Goal: Task Accomplishment & Management: Complete application form

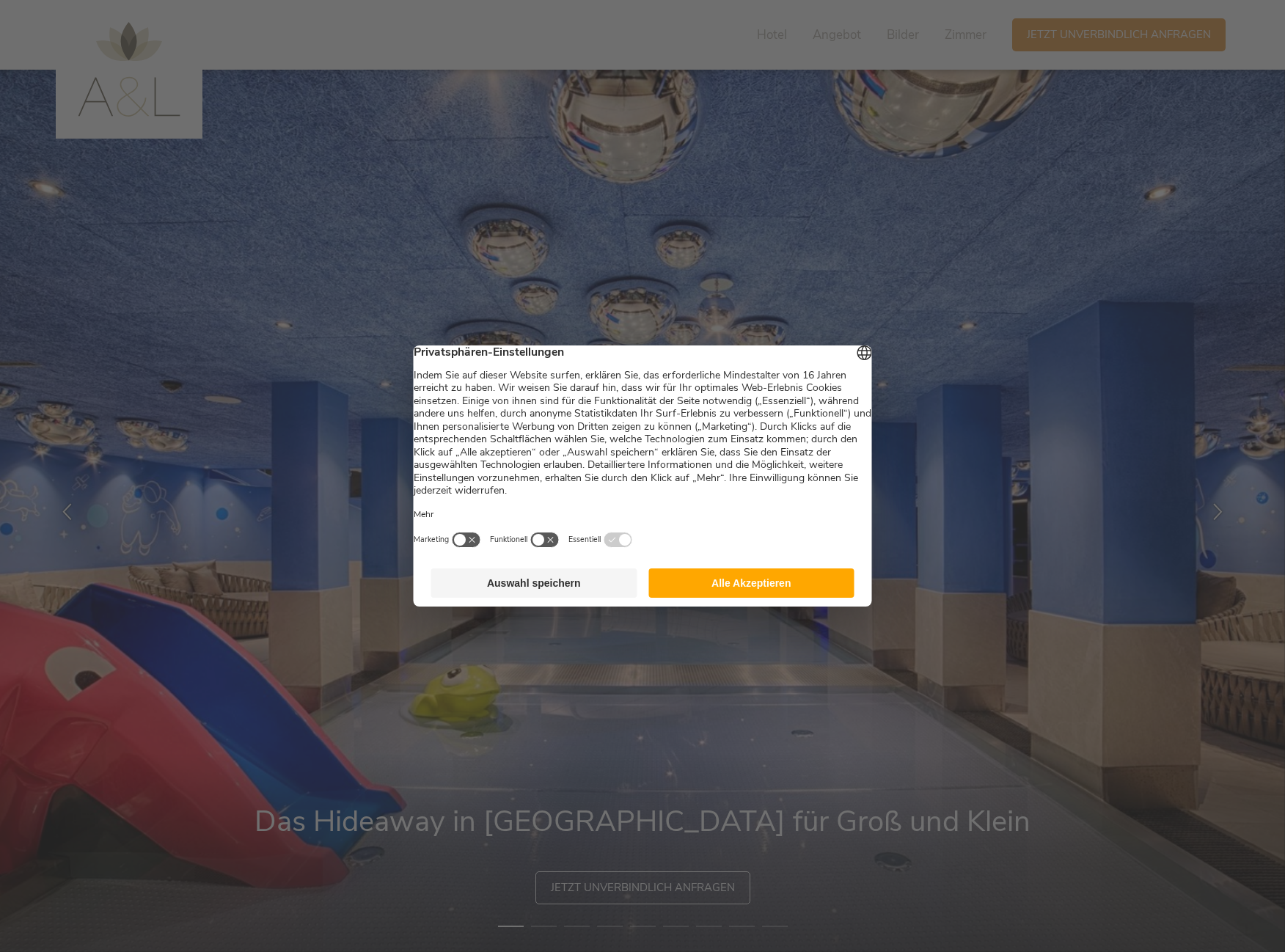
click at [769, 591] on button "Alle Akzeptieren" at bounding box center [751, 583] width 206 height 30
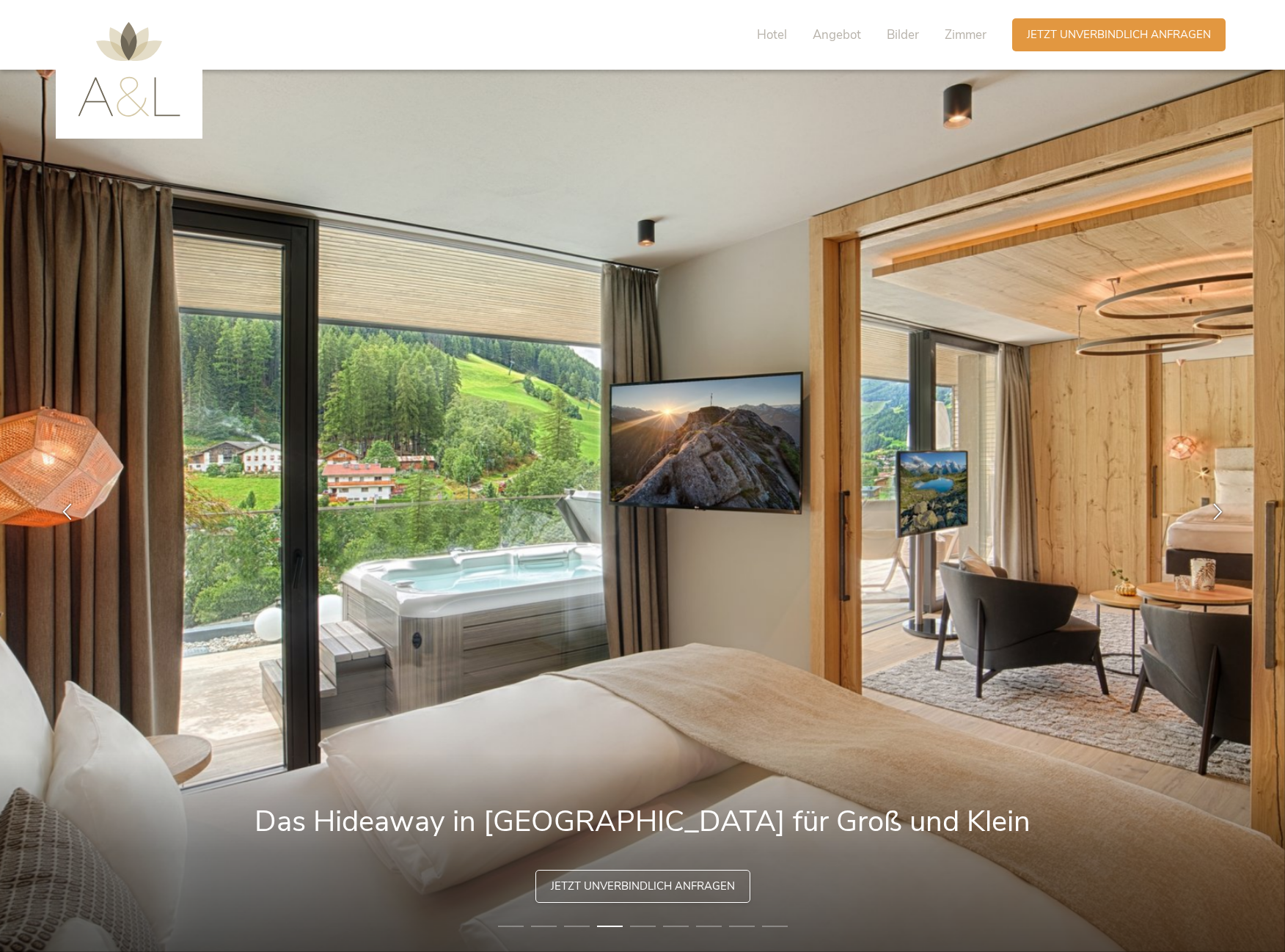
click at [603, 883] on span "Jetzt unverbindlich anfragen" at bounding box center [642, 887] width 184 height 15
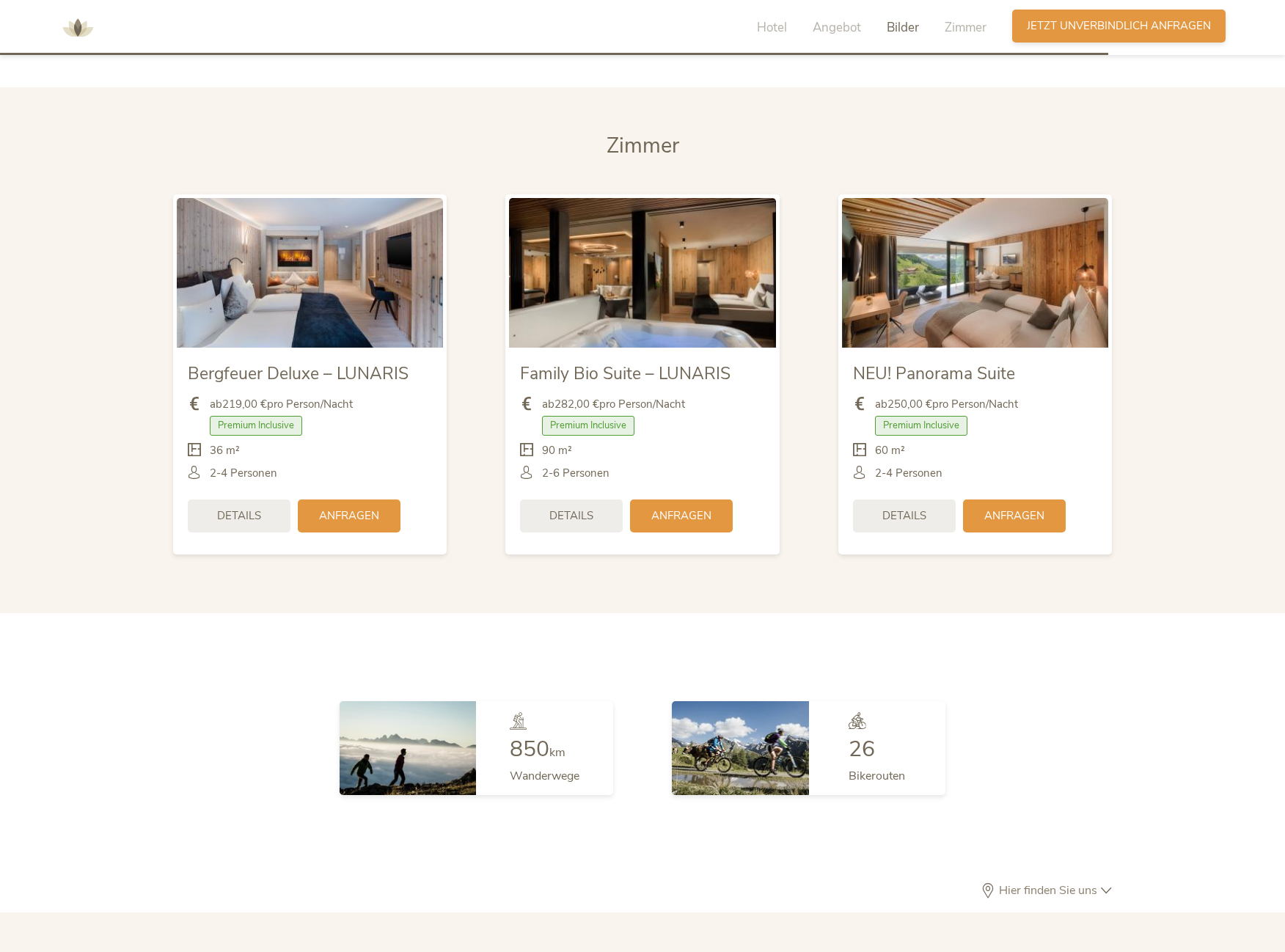
scroll to position [3685, 0]
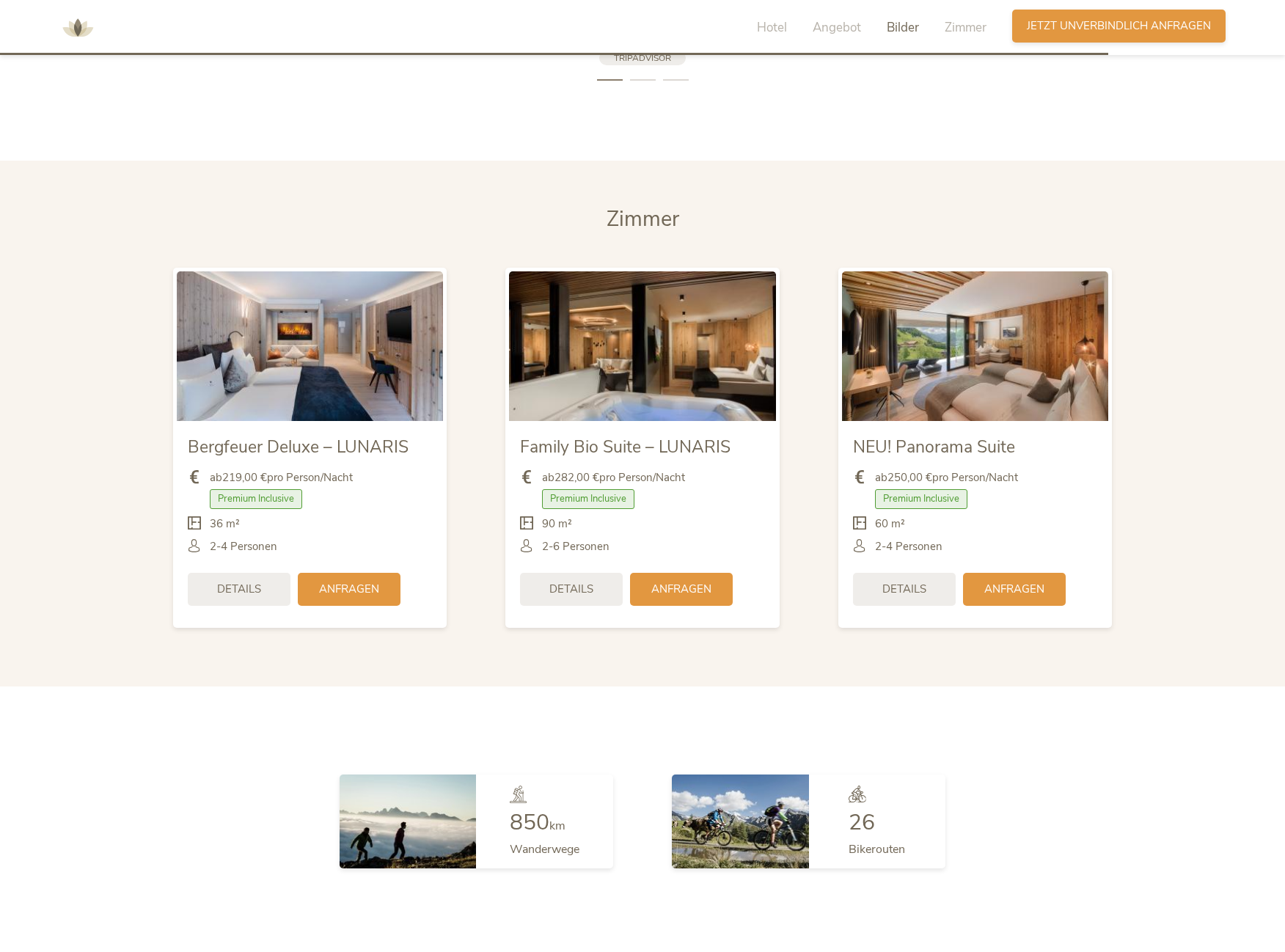
click at [1117, 26] on span "Jetzt unverbindlich anfragen" at bounding box center [1119, 26] width 184 height 15
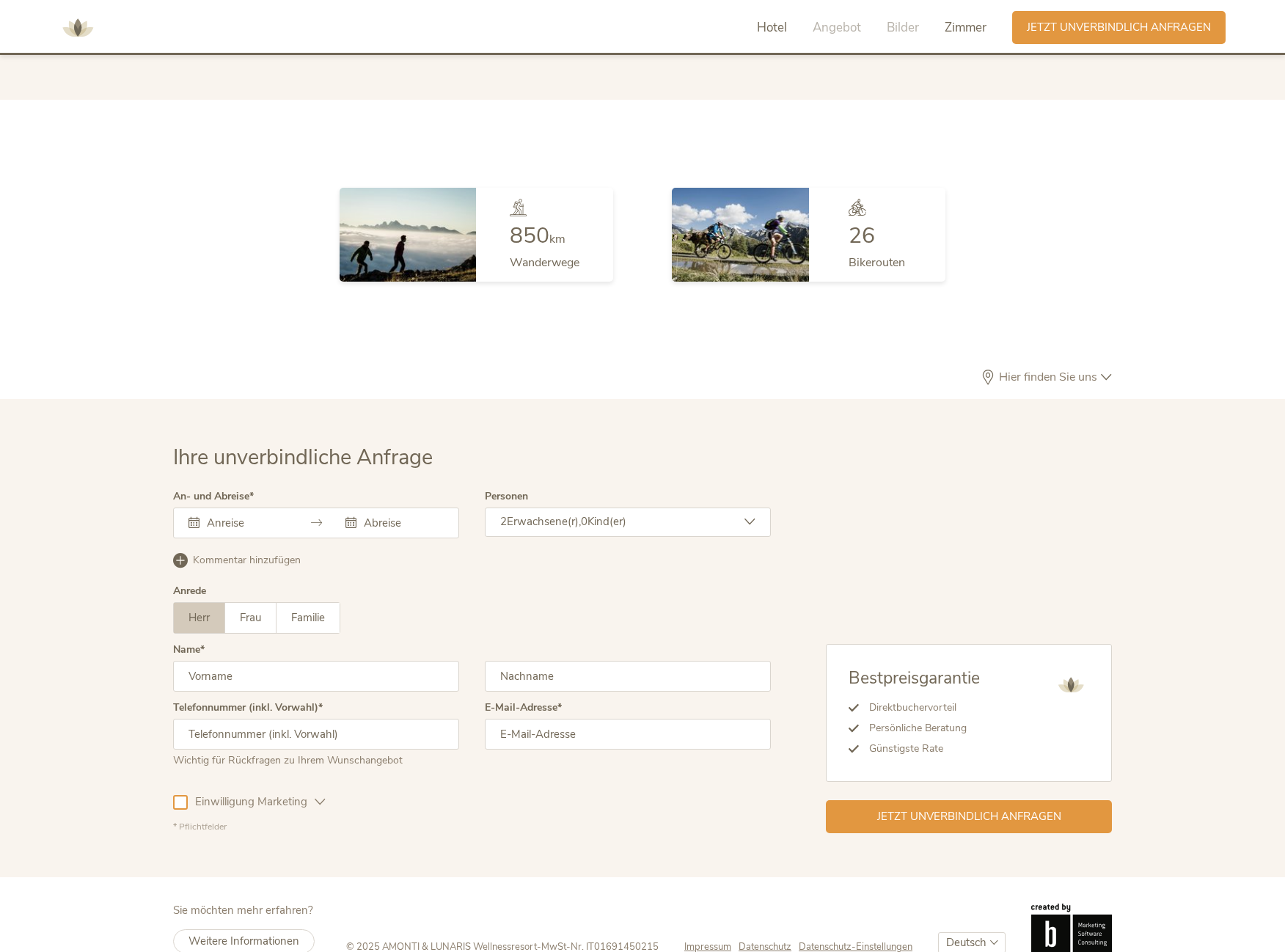
click at [774, 24] on span "Hotel" at bounding box center [771, 28] width 30 height 17
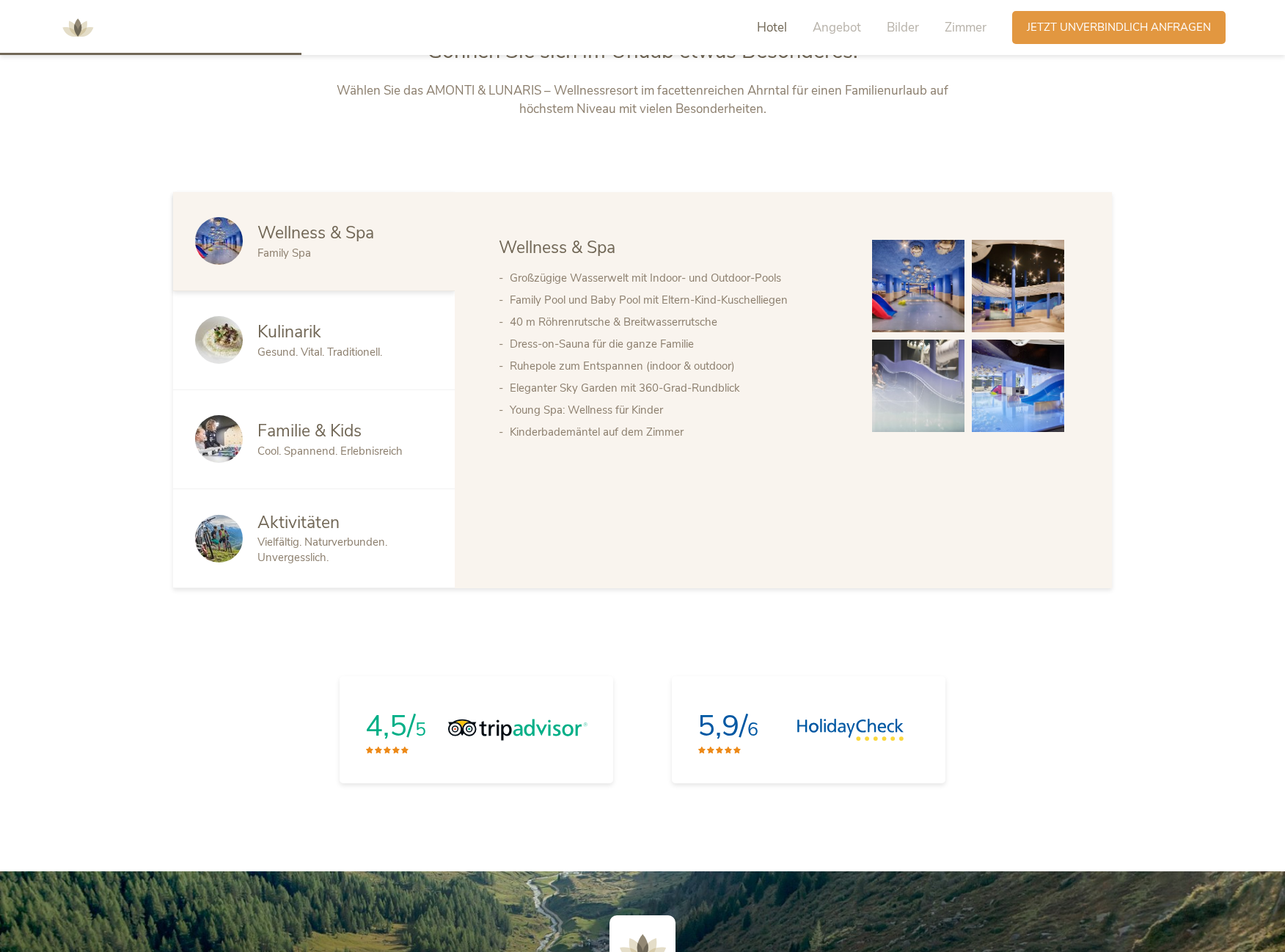
scroll to position [1002, 0]
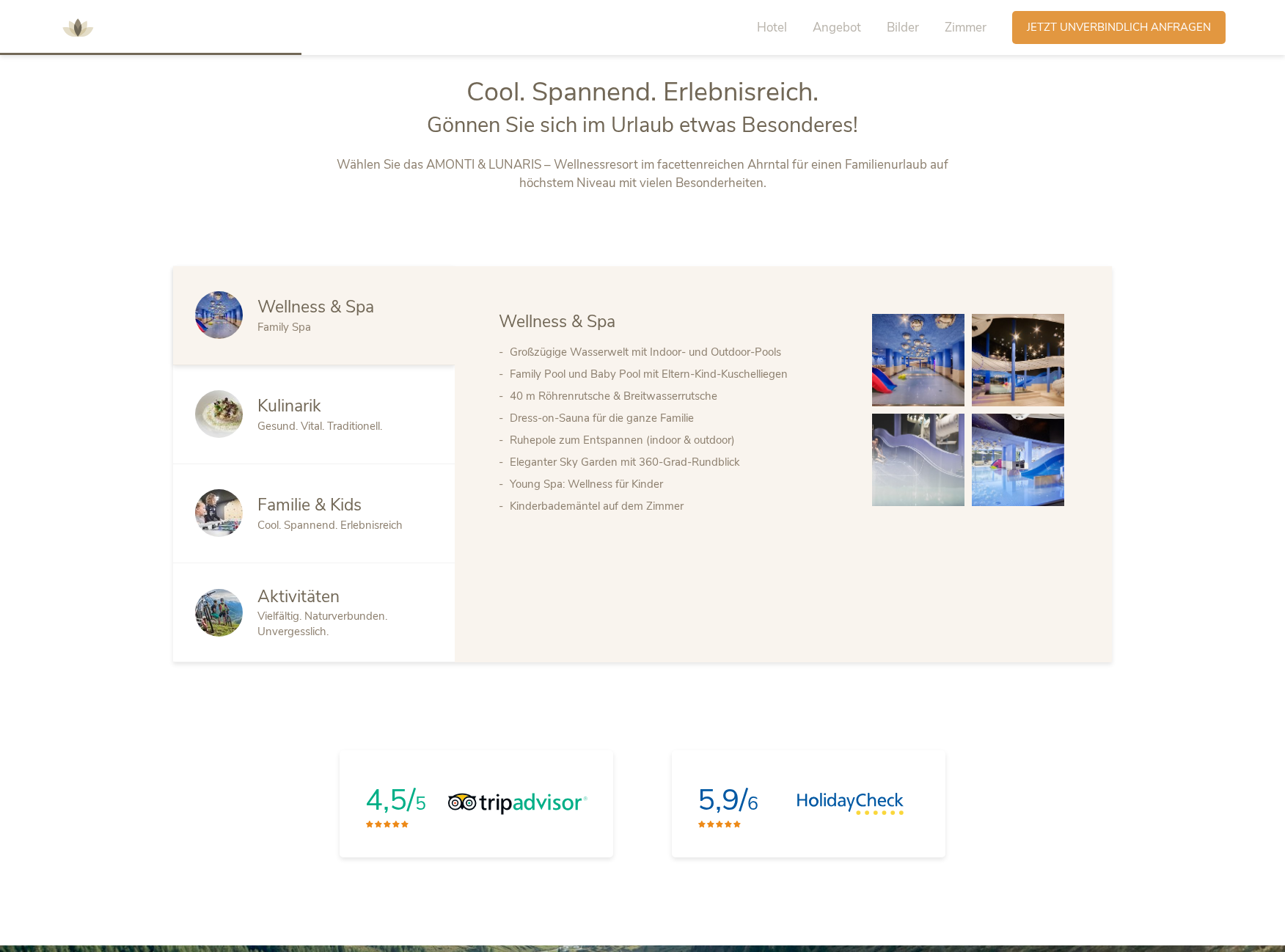
click at [999, 379] on img at bounding box center [1019, 360] width 92 height 92
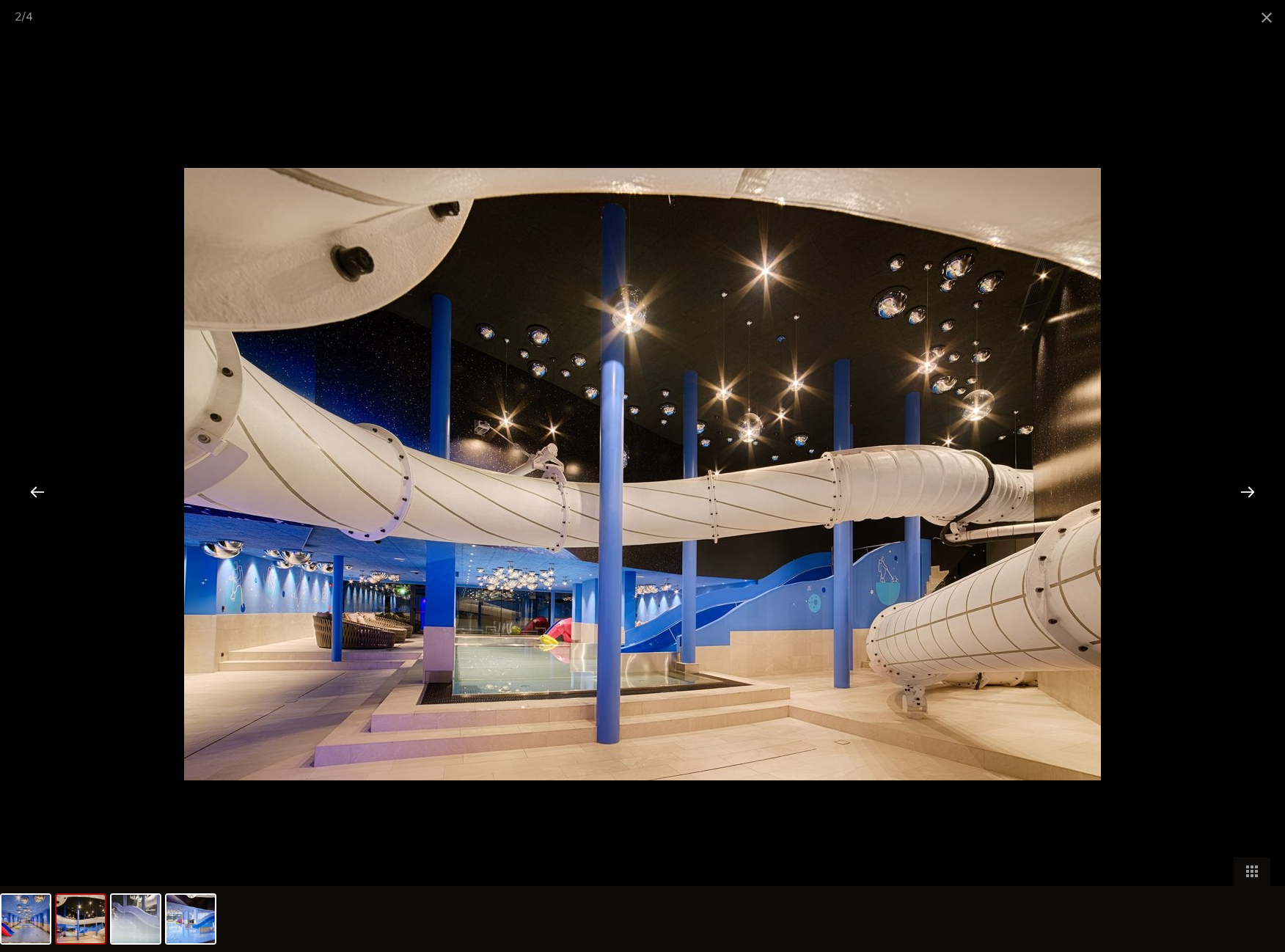
click at [1253, 495] on div at bounding box center [1247, 490] width 45 height 45
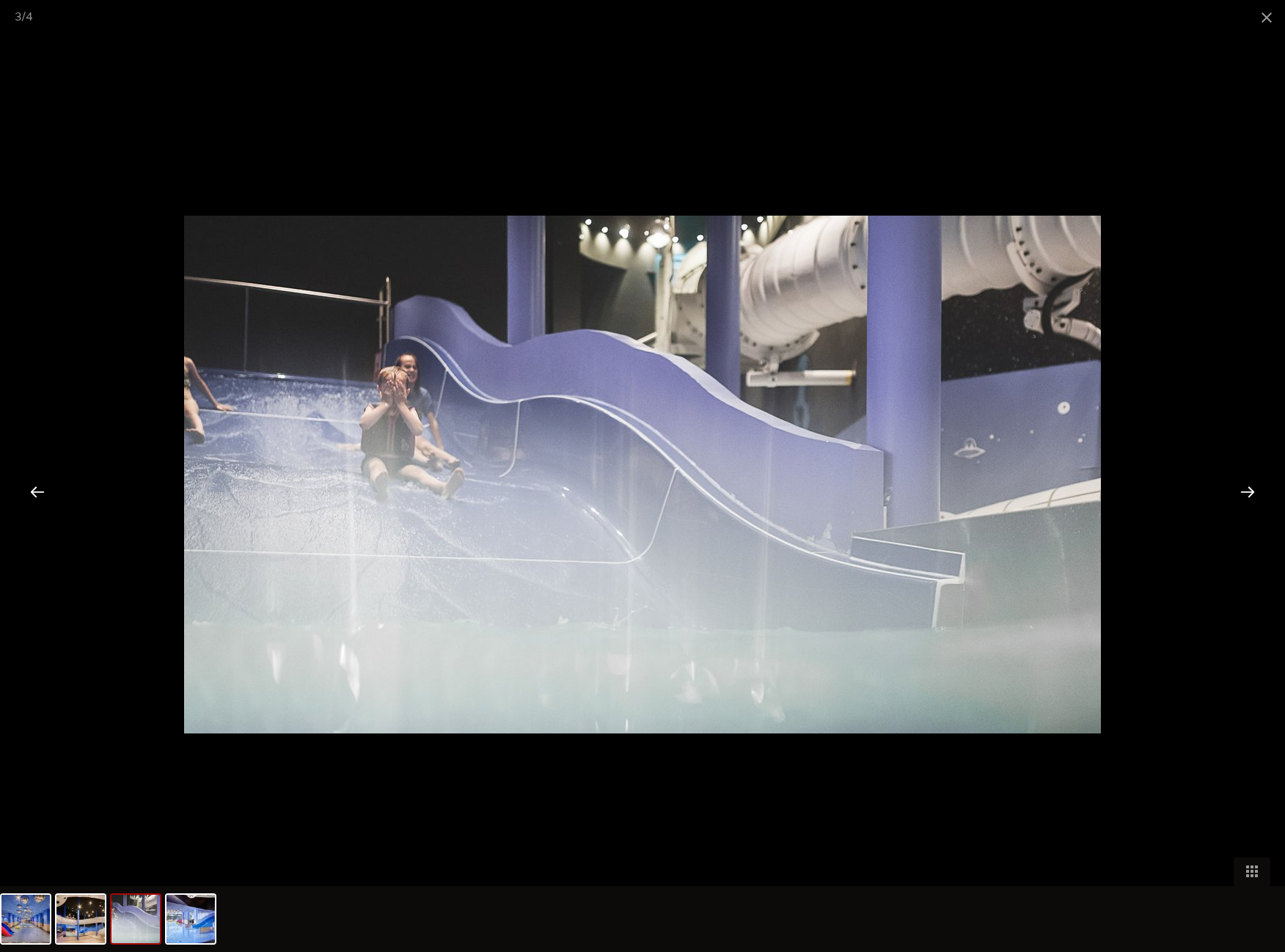
click at [1253, 495] on div at bounding box center [1247, 490] width 45 height 45
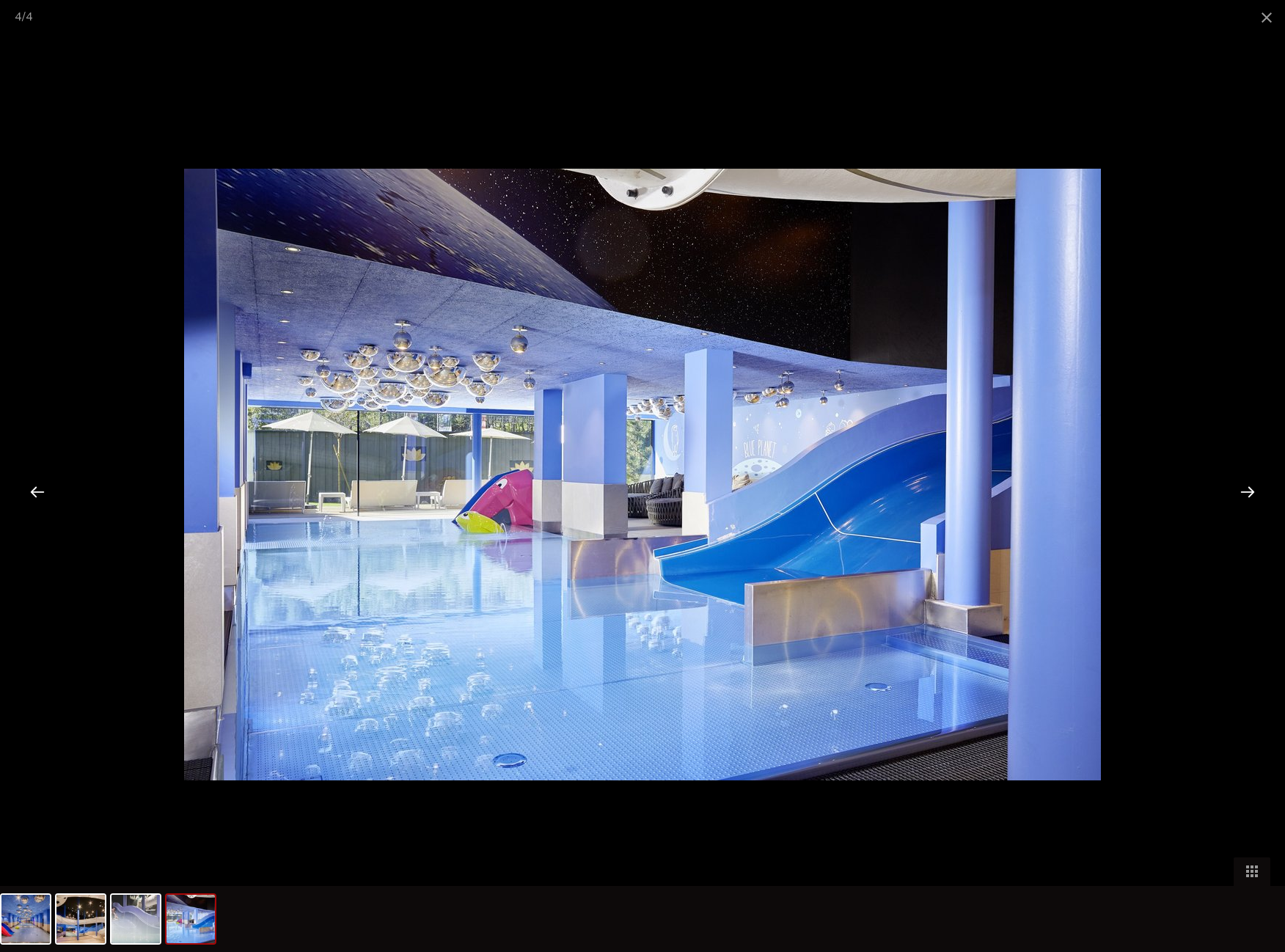
click at [1168, 379] on div at bounding box center [642, 476] width 1285 height 952
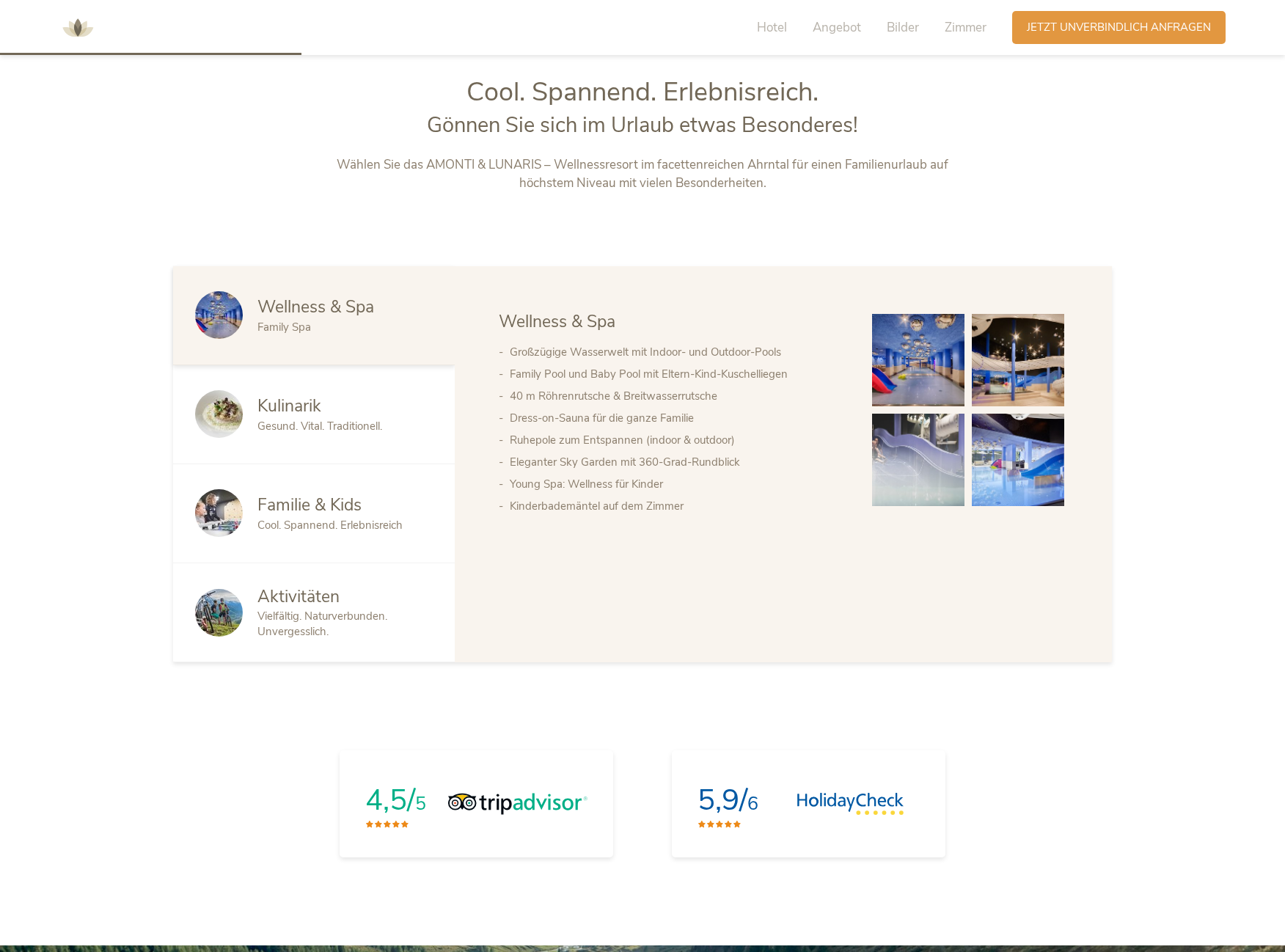
click at [366, 389] on div "Kulinarik Gesund. Vital. Traditionell." at bounding box center [314, 414] width 282 height 99
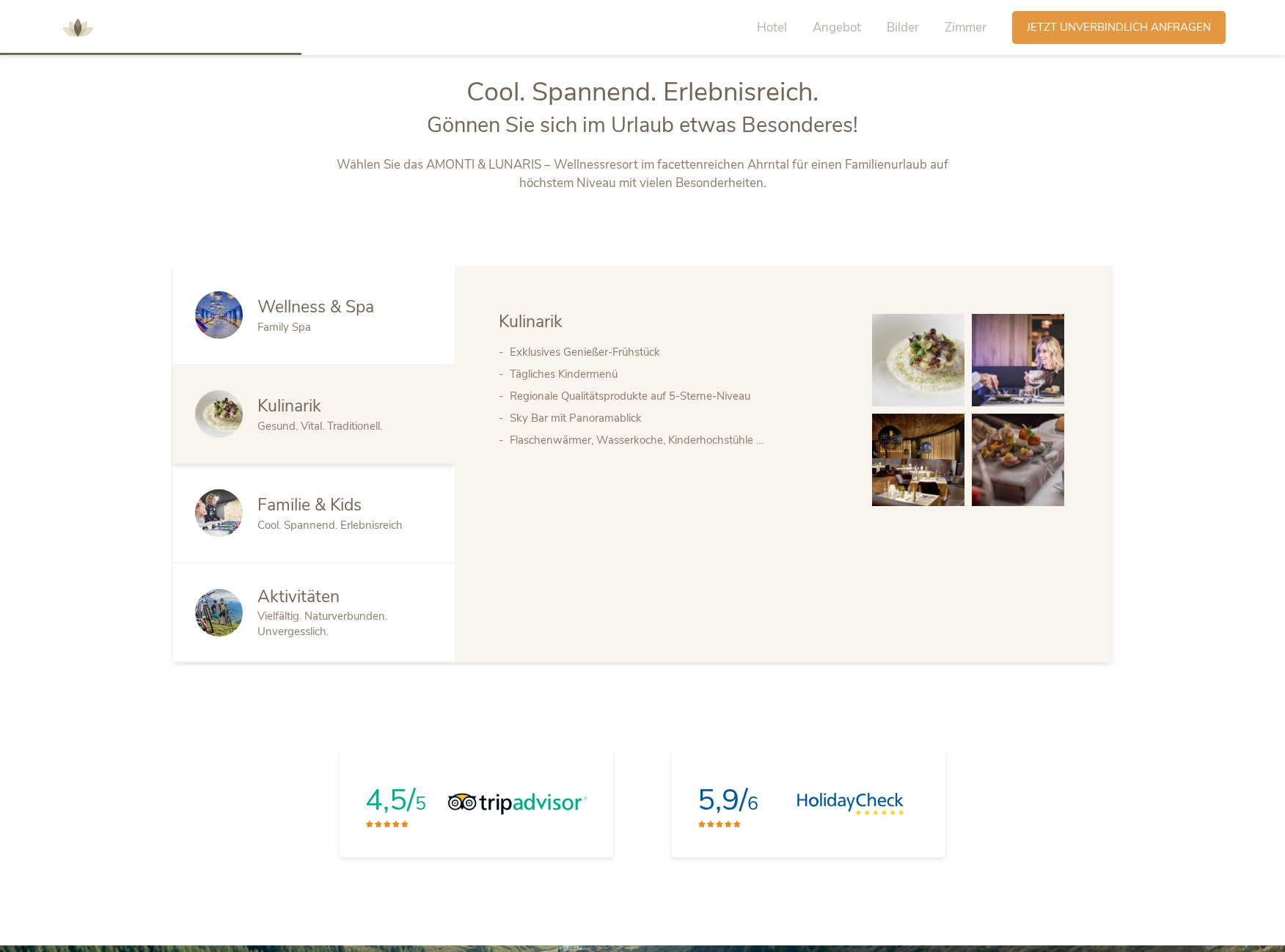
click at [346, 505] on span "Familie & Kids" at bounding box center [310, 505] width 104 height 23
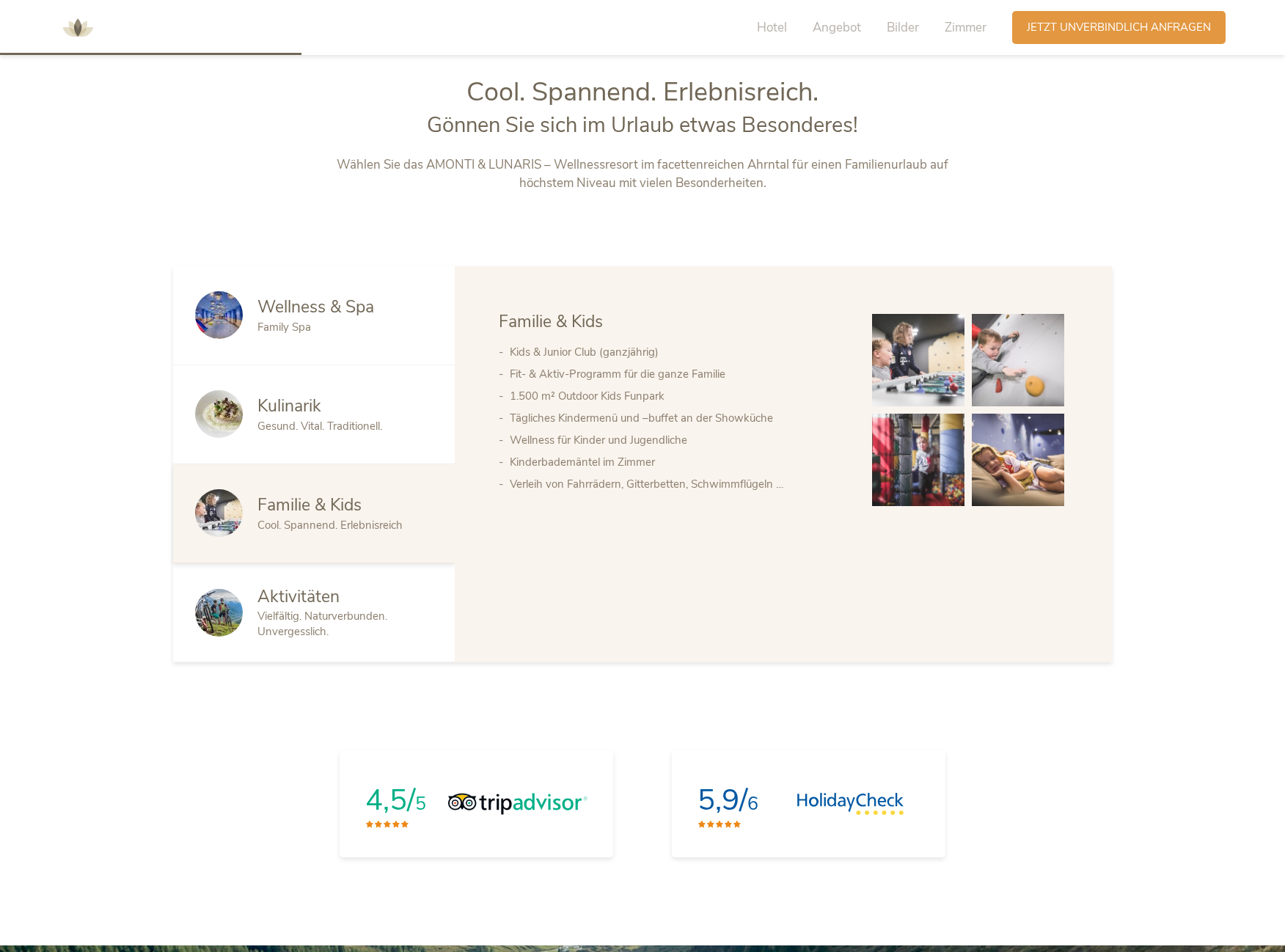
click at [325, 567] on div "Aktivitäten Vielfältig. Naturverbunden. Unvergesslich." at bounding box center [314, 613] width 282 height 99
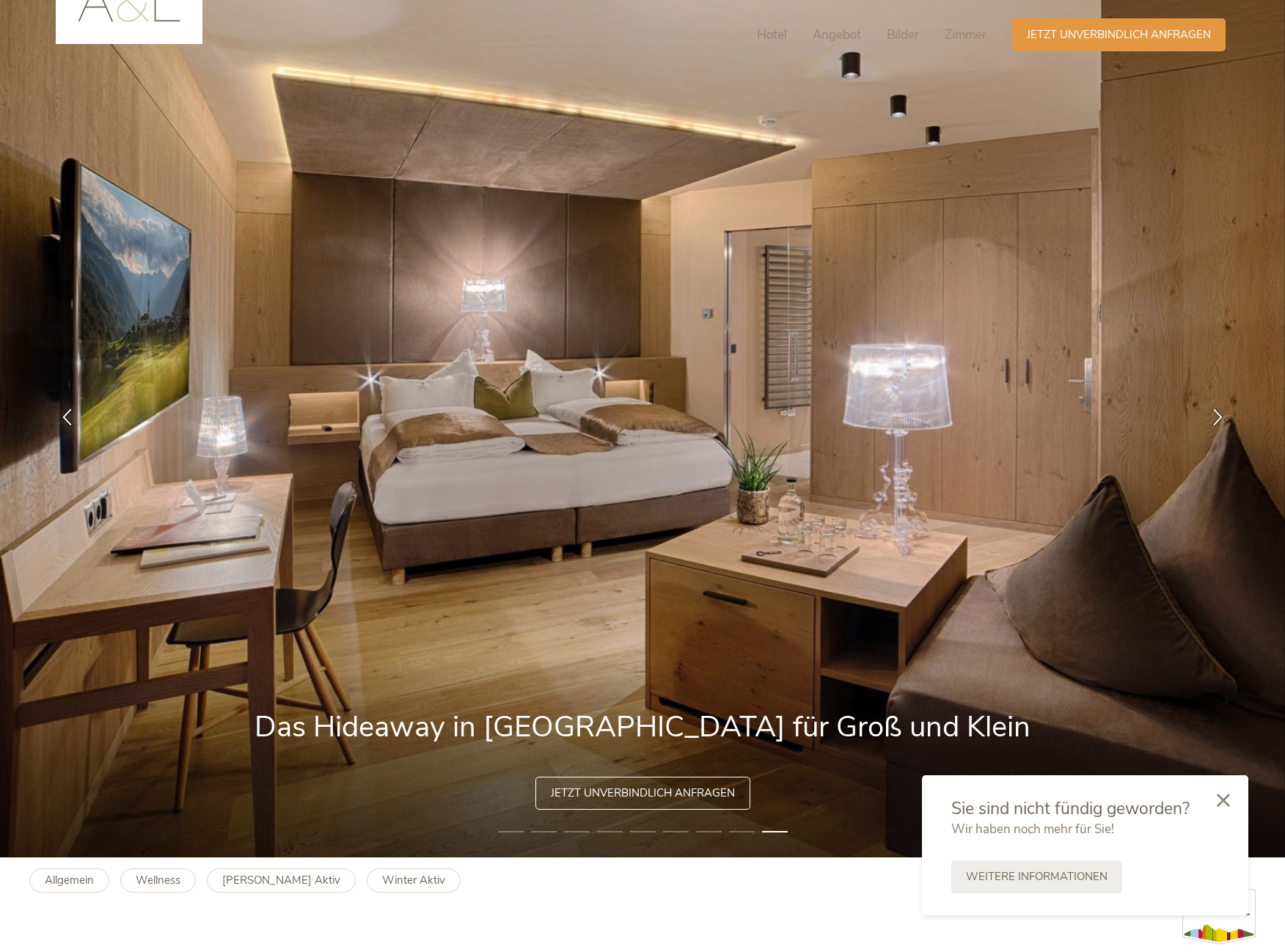
scroll to position [0, 0]
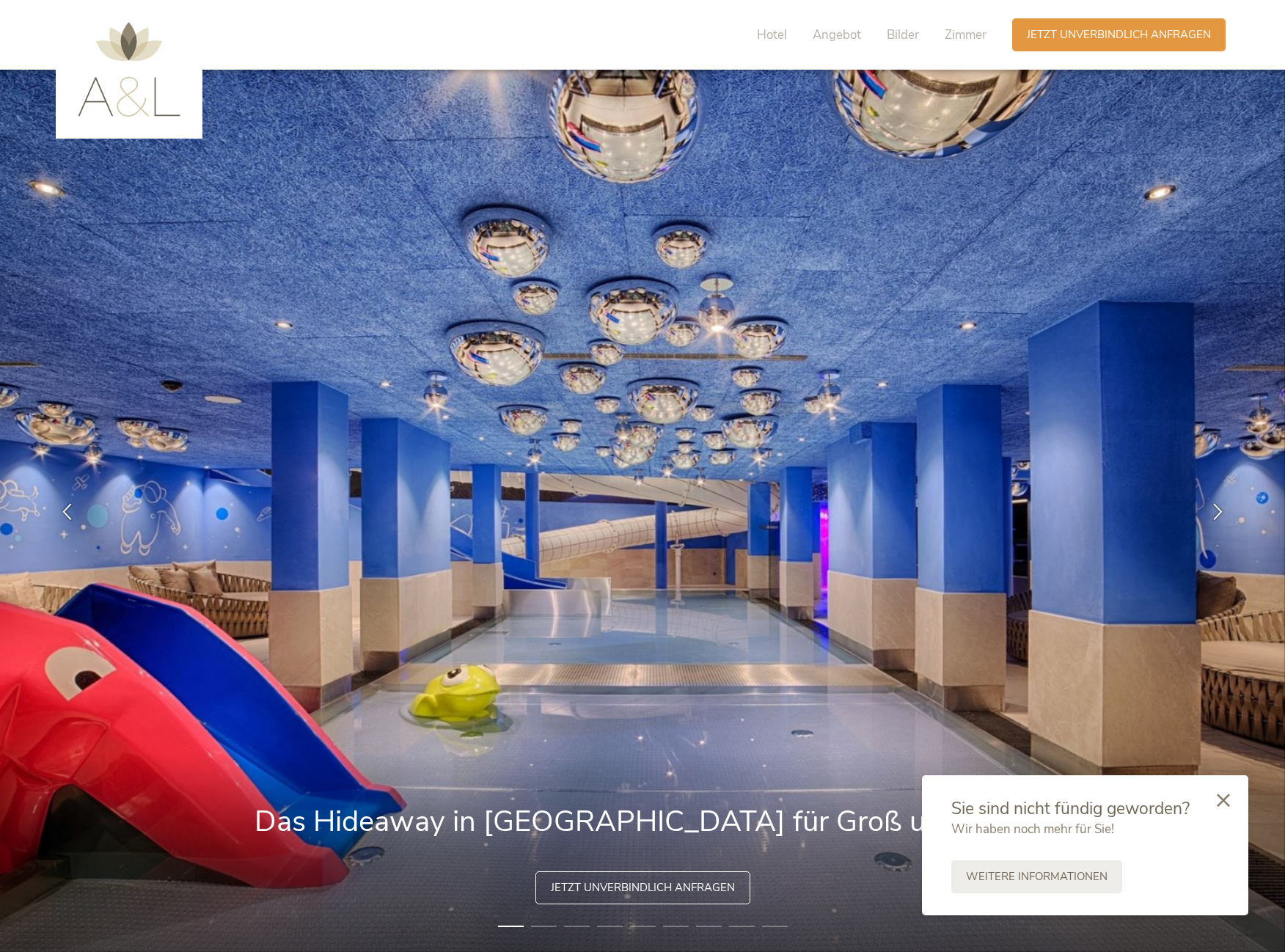
drag, startPoint x: 1167, startPoint y: 437, endPoint x: 1200, endPoint y: 97, distance: 341.6
click at [768, 30] on span "Hotel" at bounding box center [771, 35] width 30 height 17
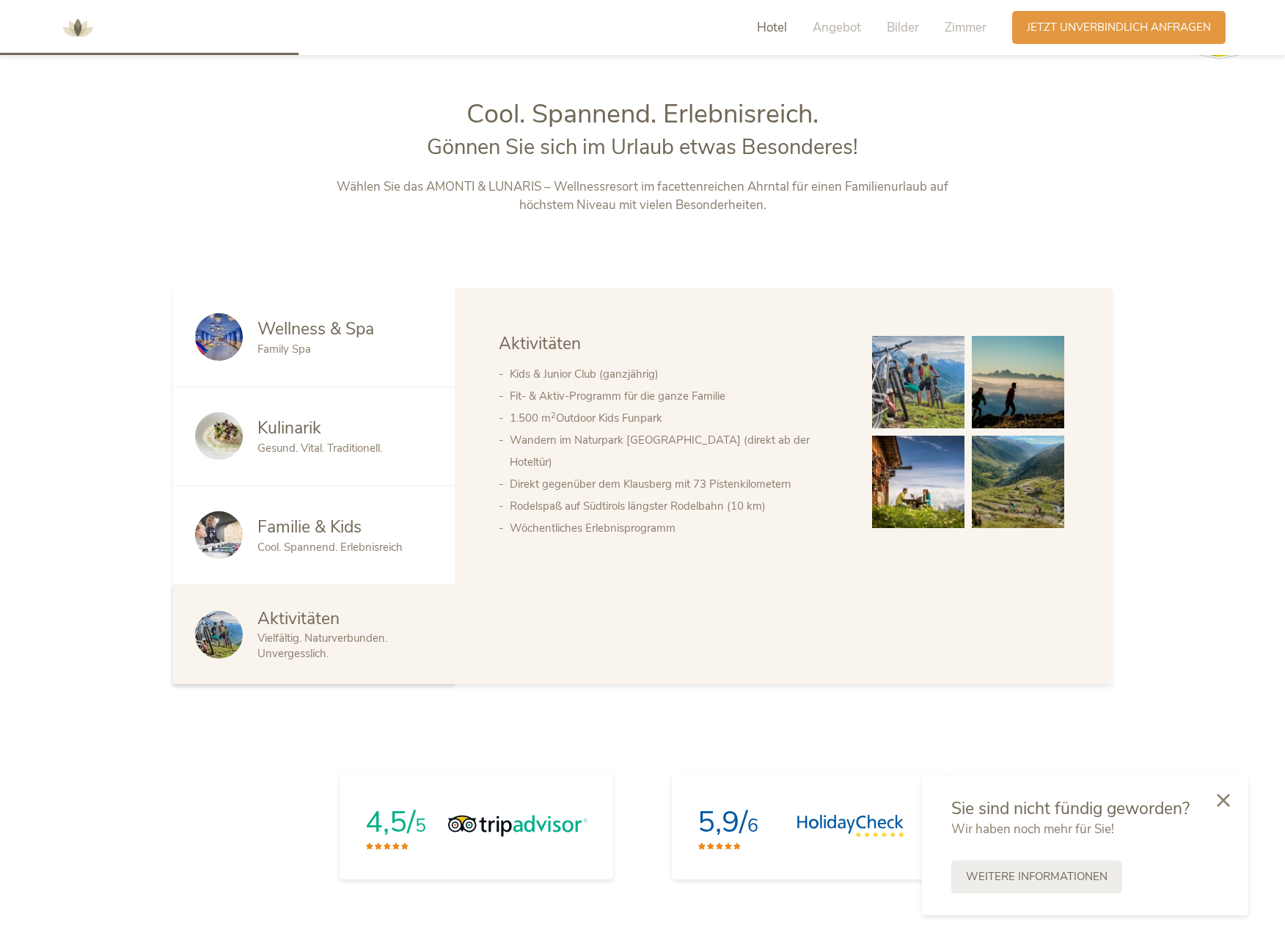
scroll to position [1003, 0]
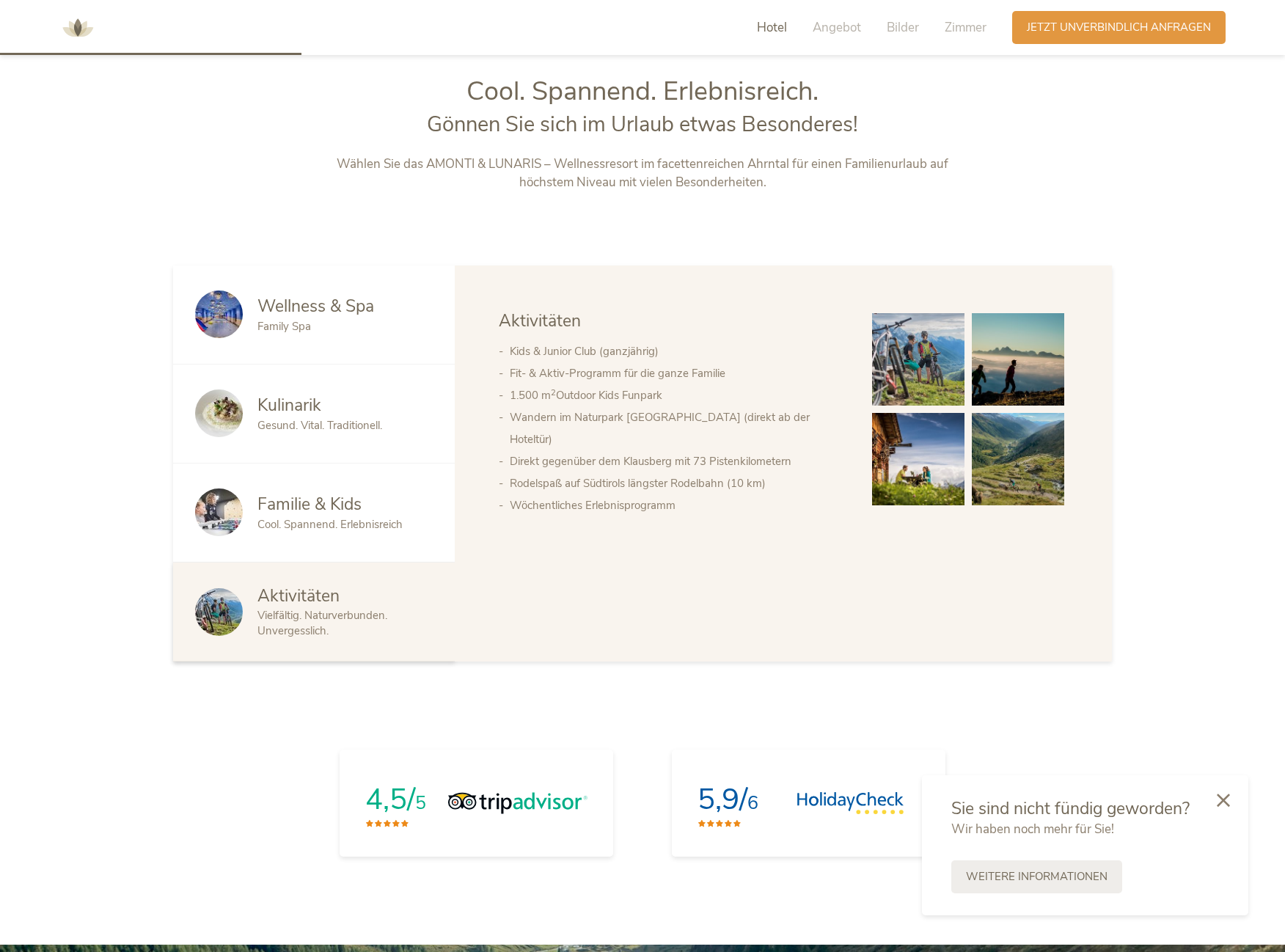
click at [339, 319] on div "Family Spa" at bounding box center [345, 327] width 175 height 15
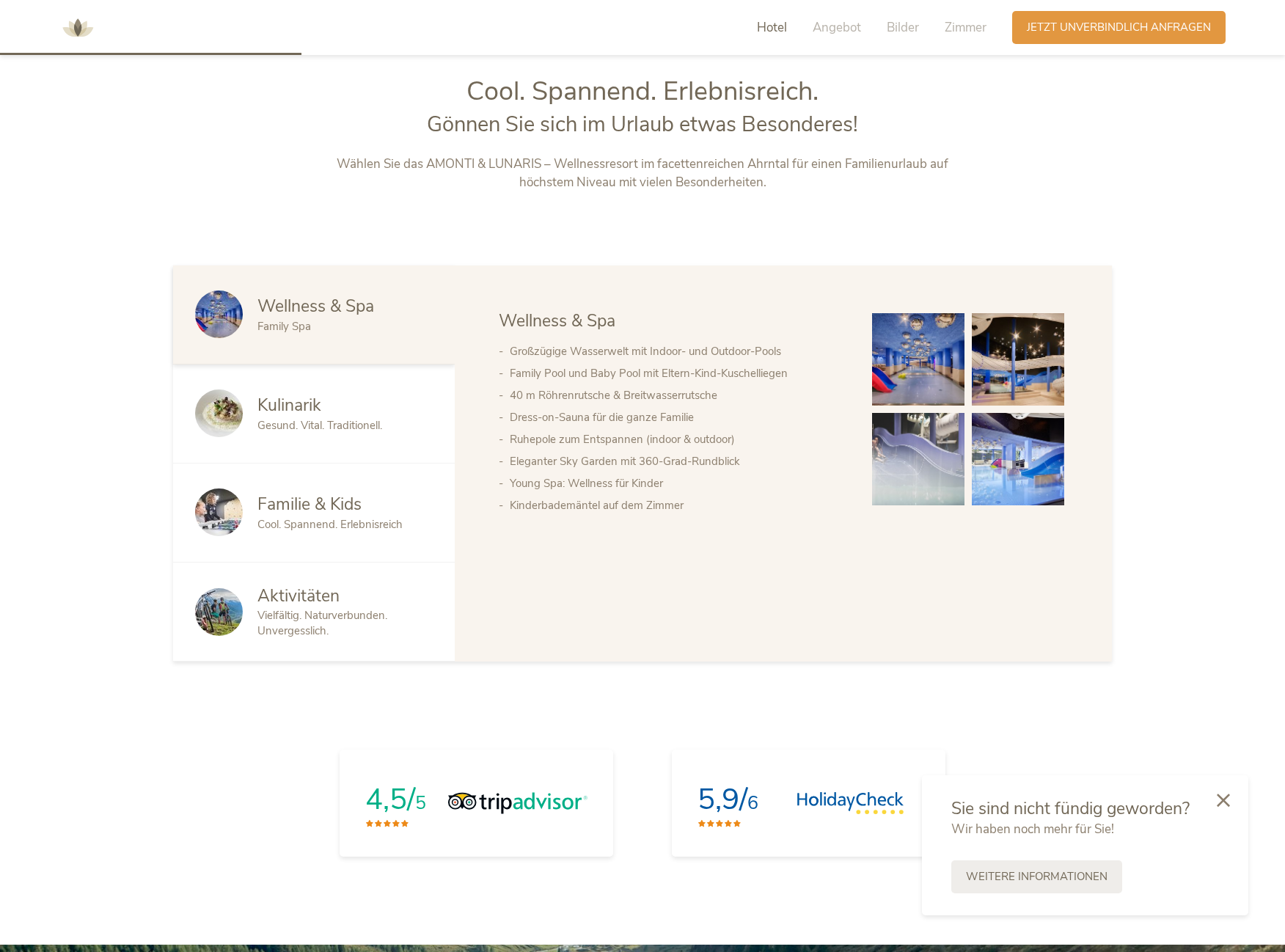
click at [396, 392] on div "Kulinarik Gesund. Vital. Traditionell." at bounding box center [314, 413] width 282 height 99
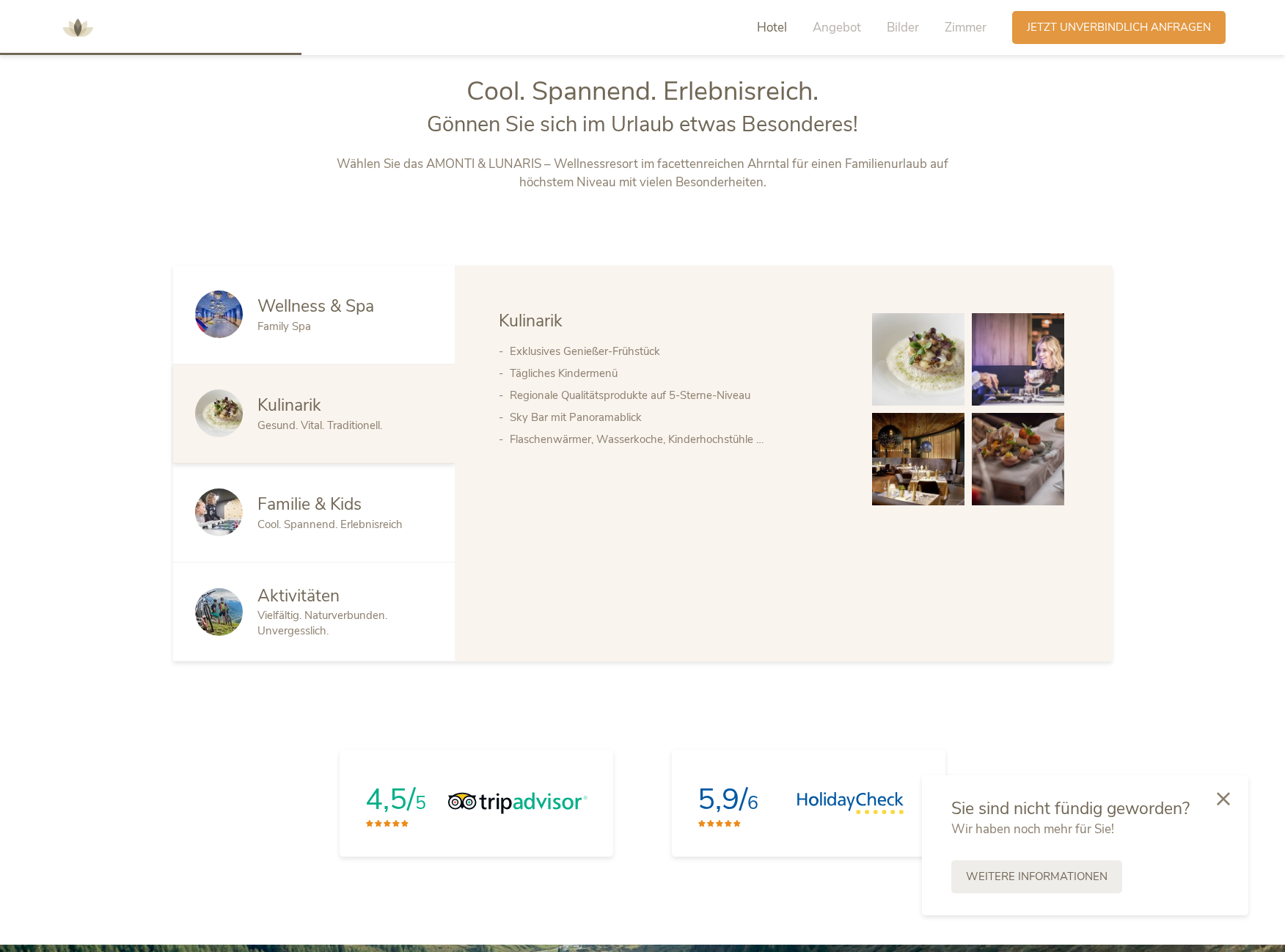
click at [1226, 798] on icon at bounding box center [1223, 799] width 13 height 13
click at [383, 523] on span "Cool. Spannend. Erlebnisreich" at bounding box center [330, 524] width 145 height 14
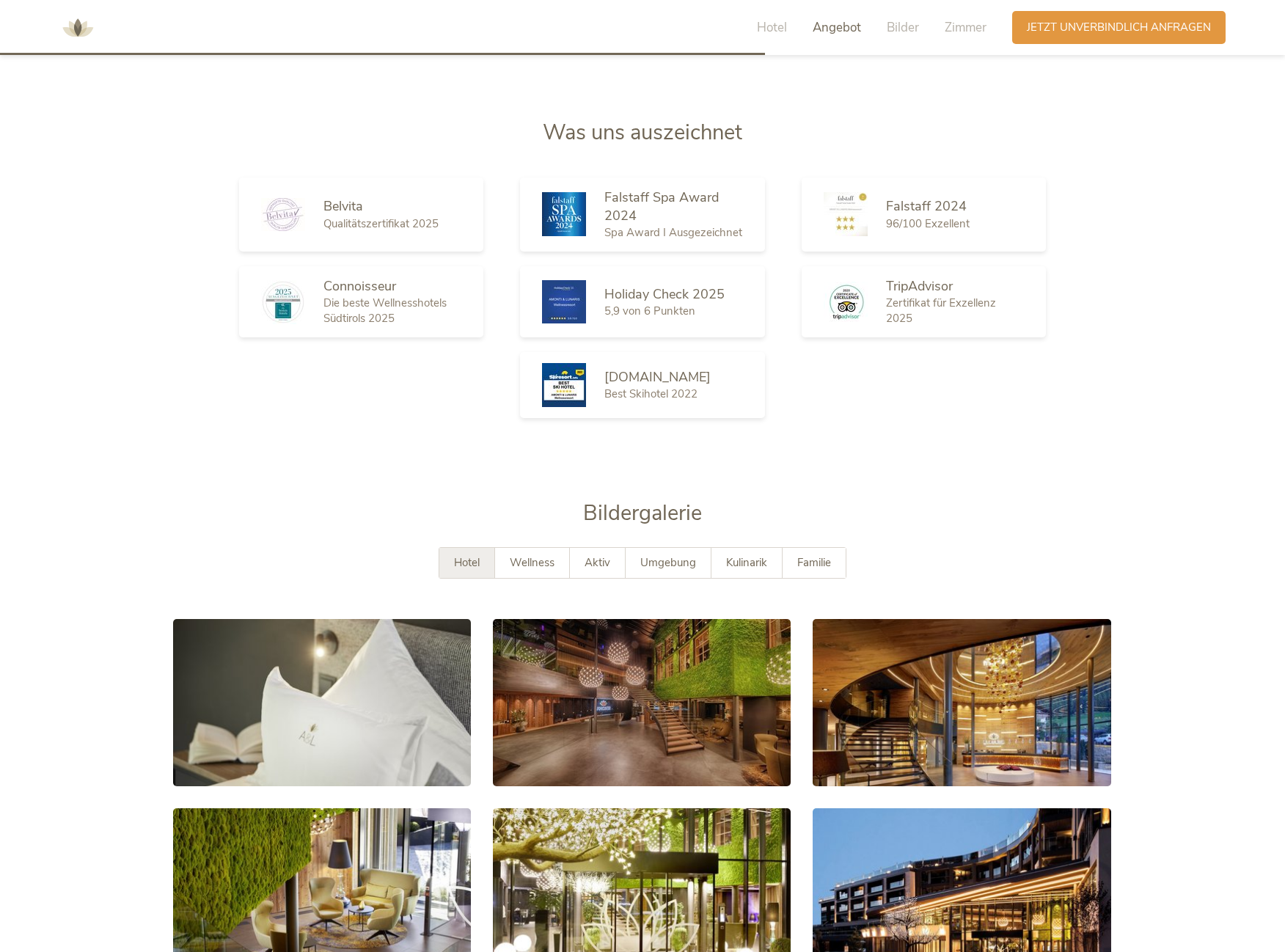
scroll to position [2616, 0]
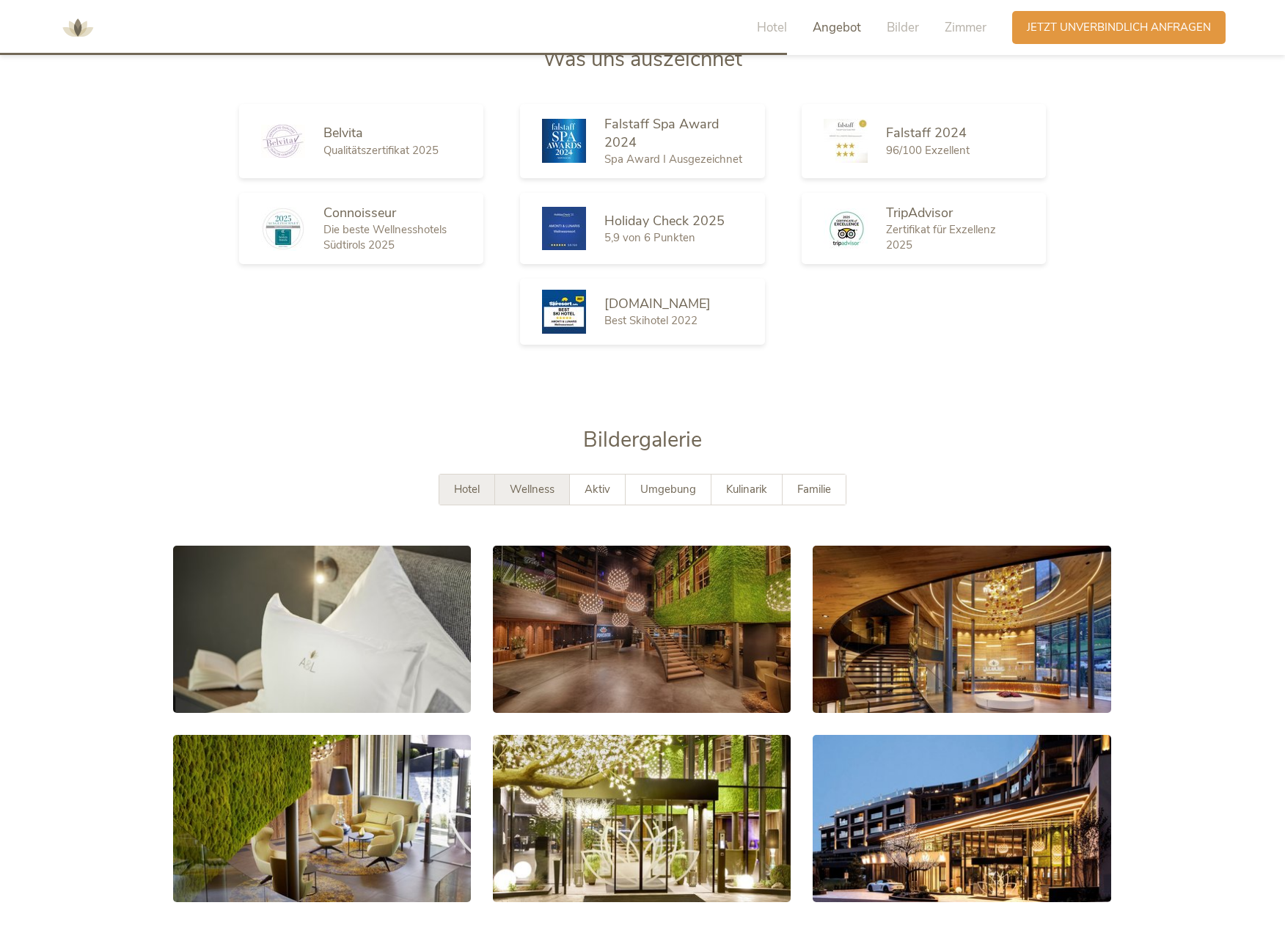
click at [533, 474] on div "Wellness" at bounding box center [533, 489] width 75 height 30
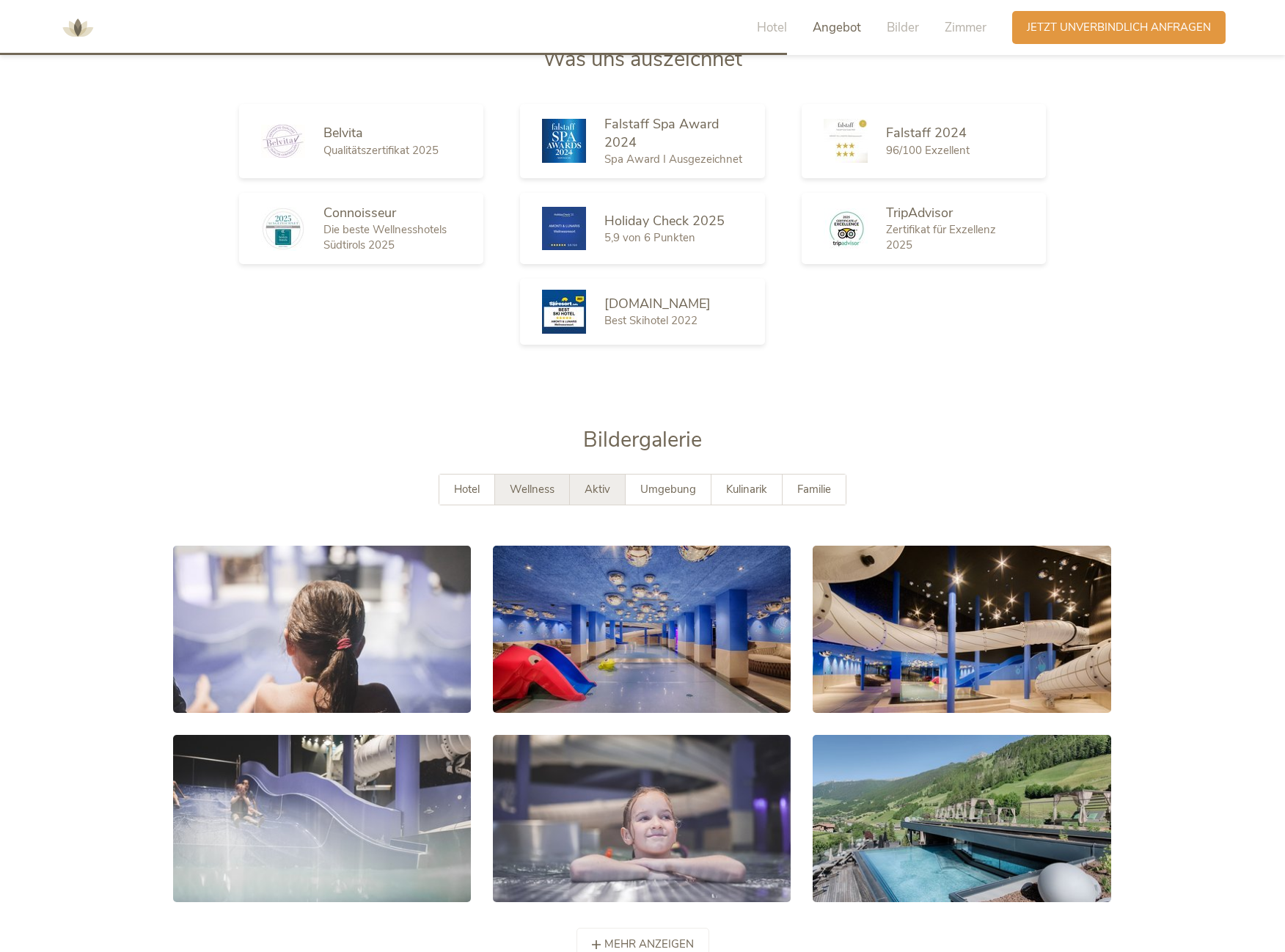
click at [598, 482] on span "Aktiv" at bounding box center [597, 489] width 26 height 14
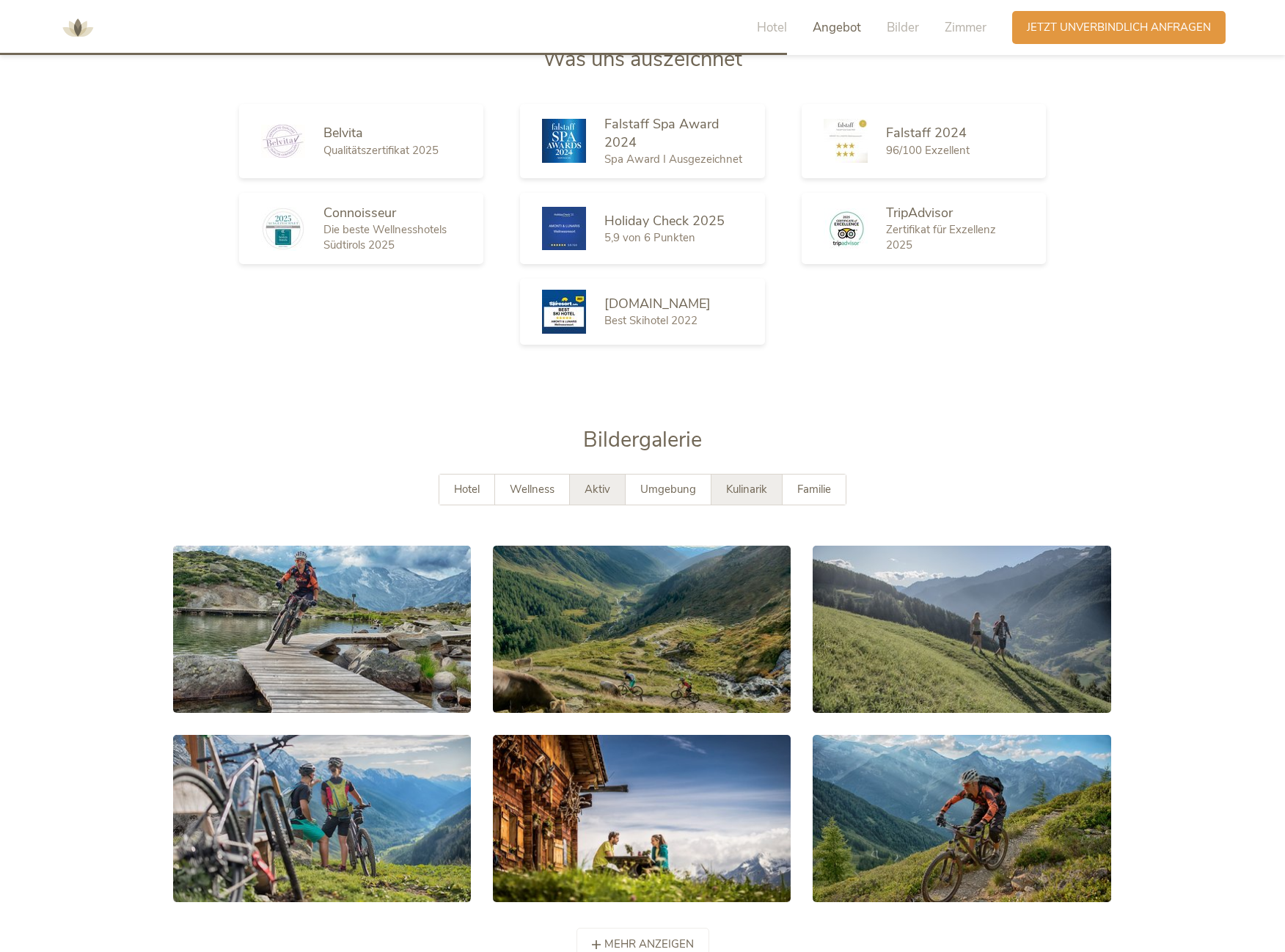
drag, startPoint x: 670, startPoint y: 470, endPoint x: 726, endPoint y: 470, distance: 56.0
click at [672, 482] on span "Umgebung" at bounding box center [668, 489] width 56 height 14
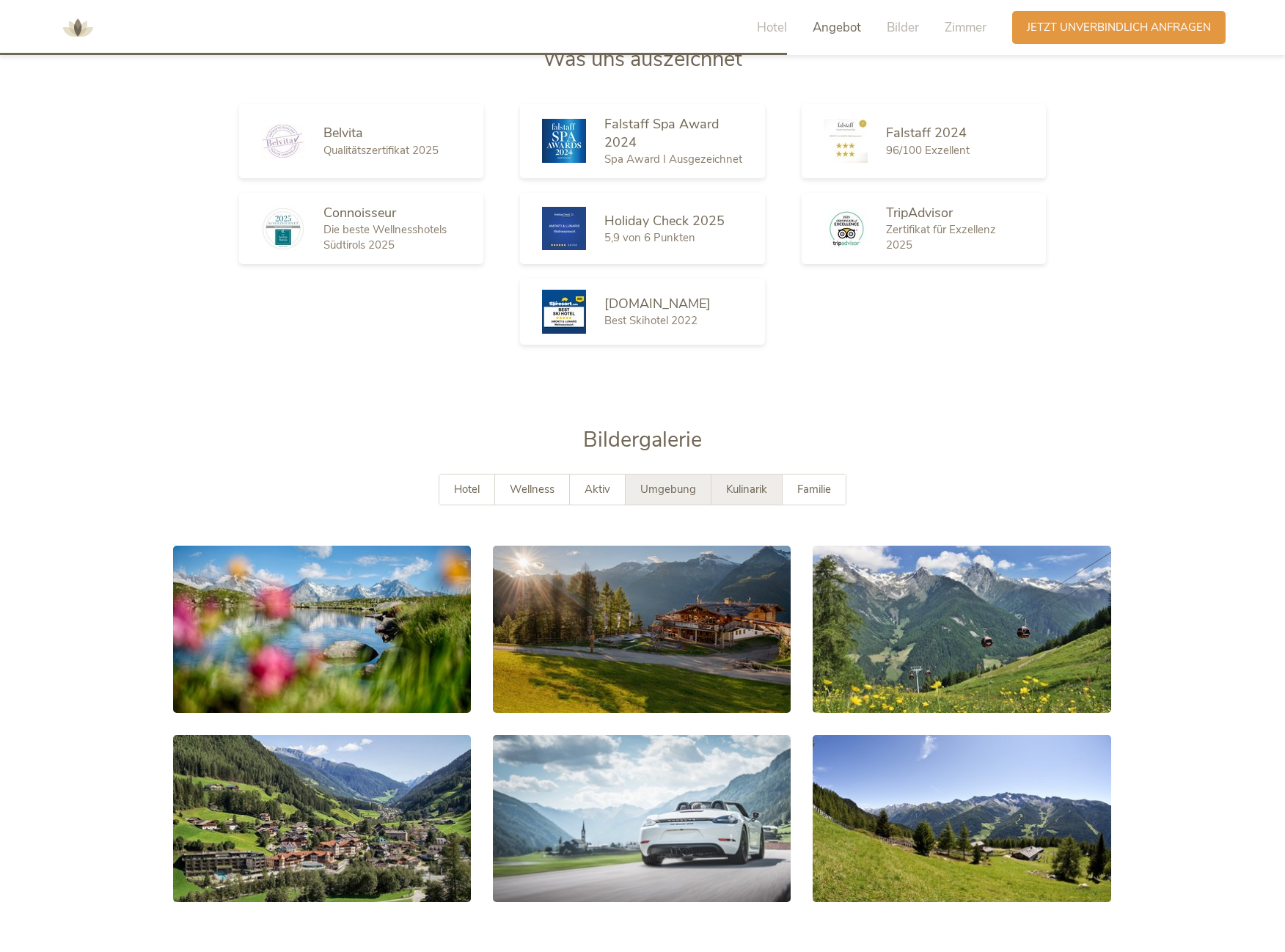
click at [734, 482] on span "Kulinarik" at bounding box center [746, 489] width 41 height 14
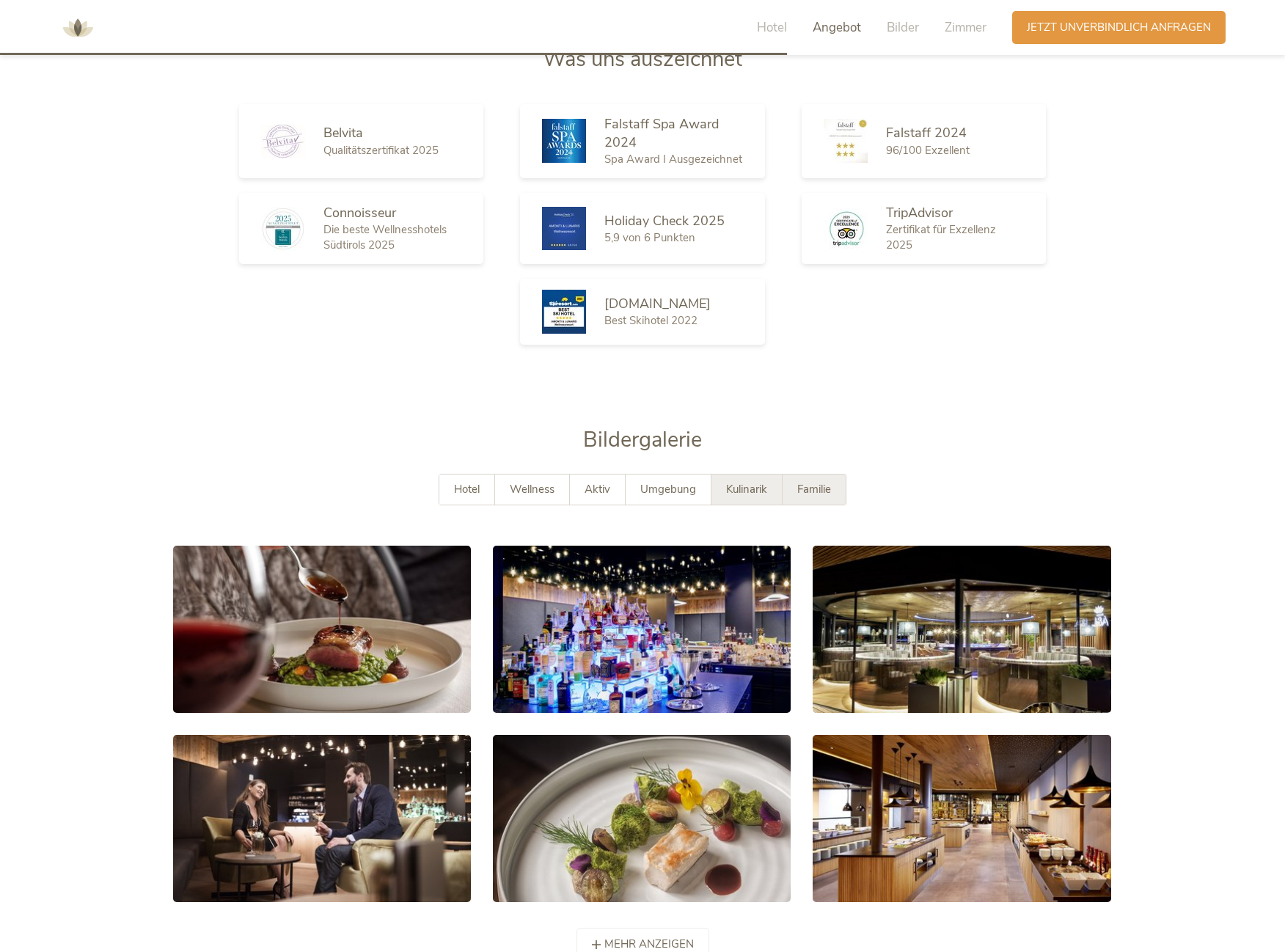
click at [797, 482] on span "Familie" at bounding box center [814, 489] width 34 height 14
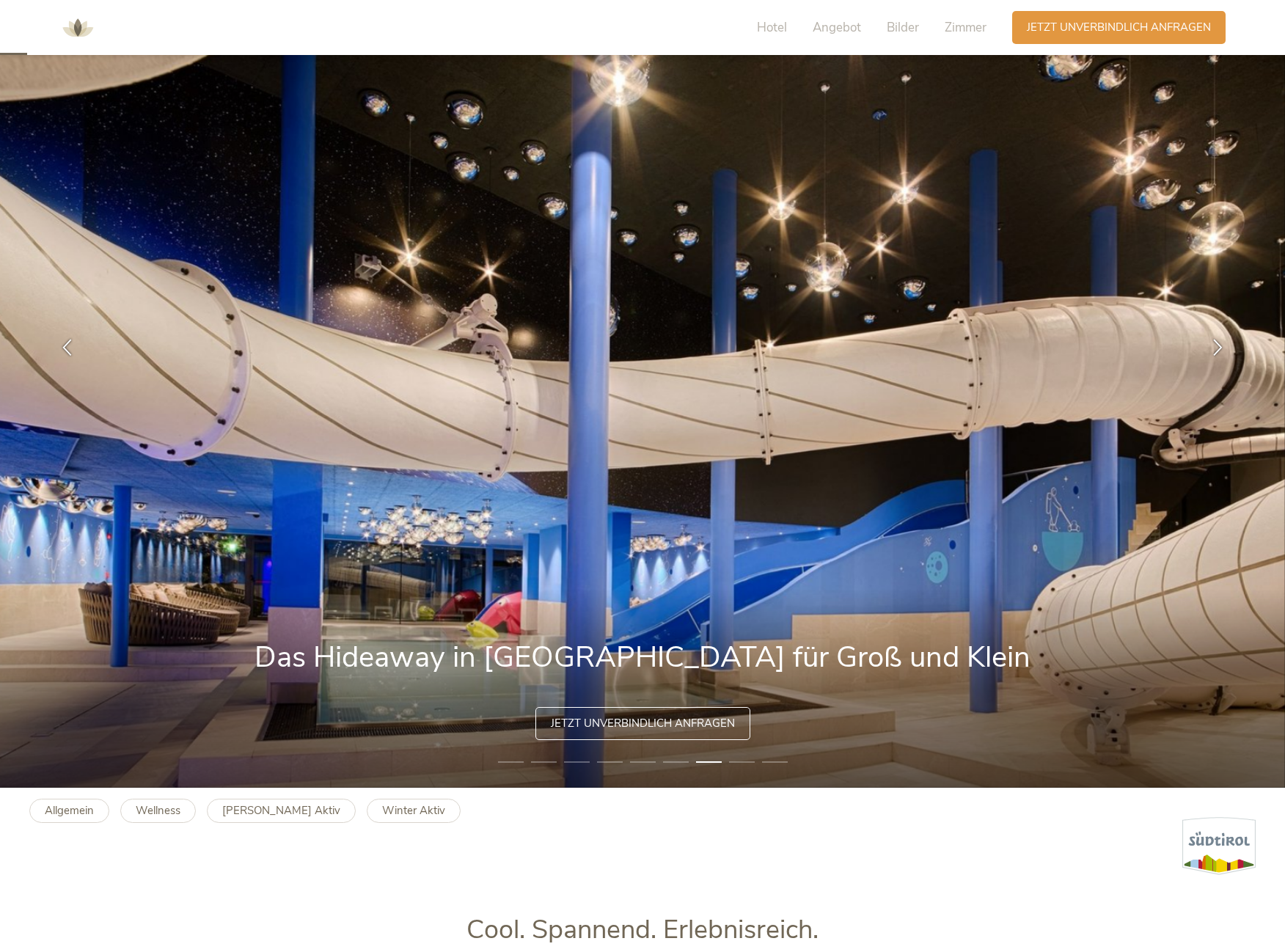
scroll to position [17, 0]
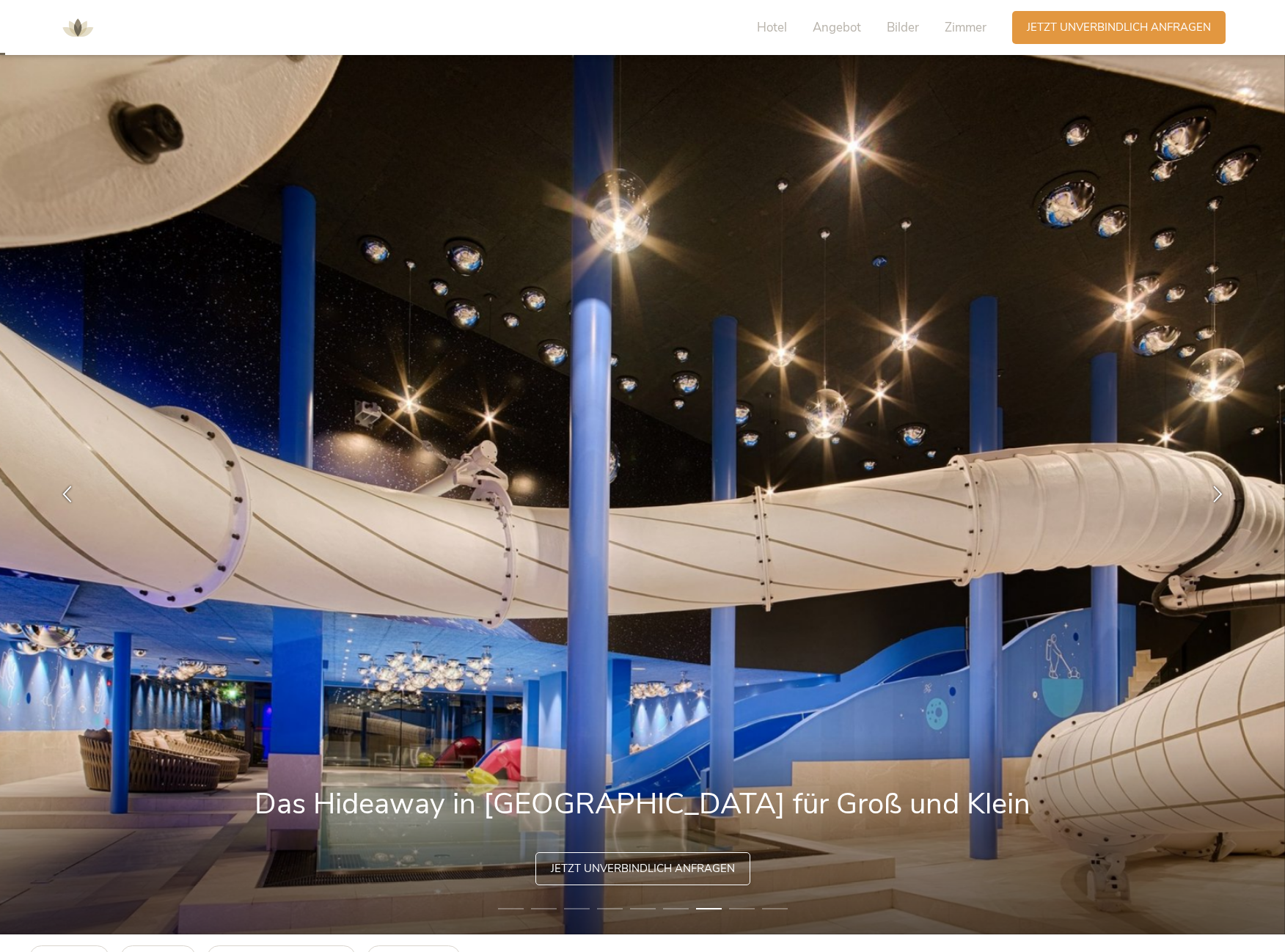
click at [577, 861] on span "Jetzt unverbindlich anfragen" at bounding box center [642, 868] width 184 height 15
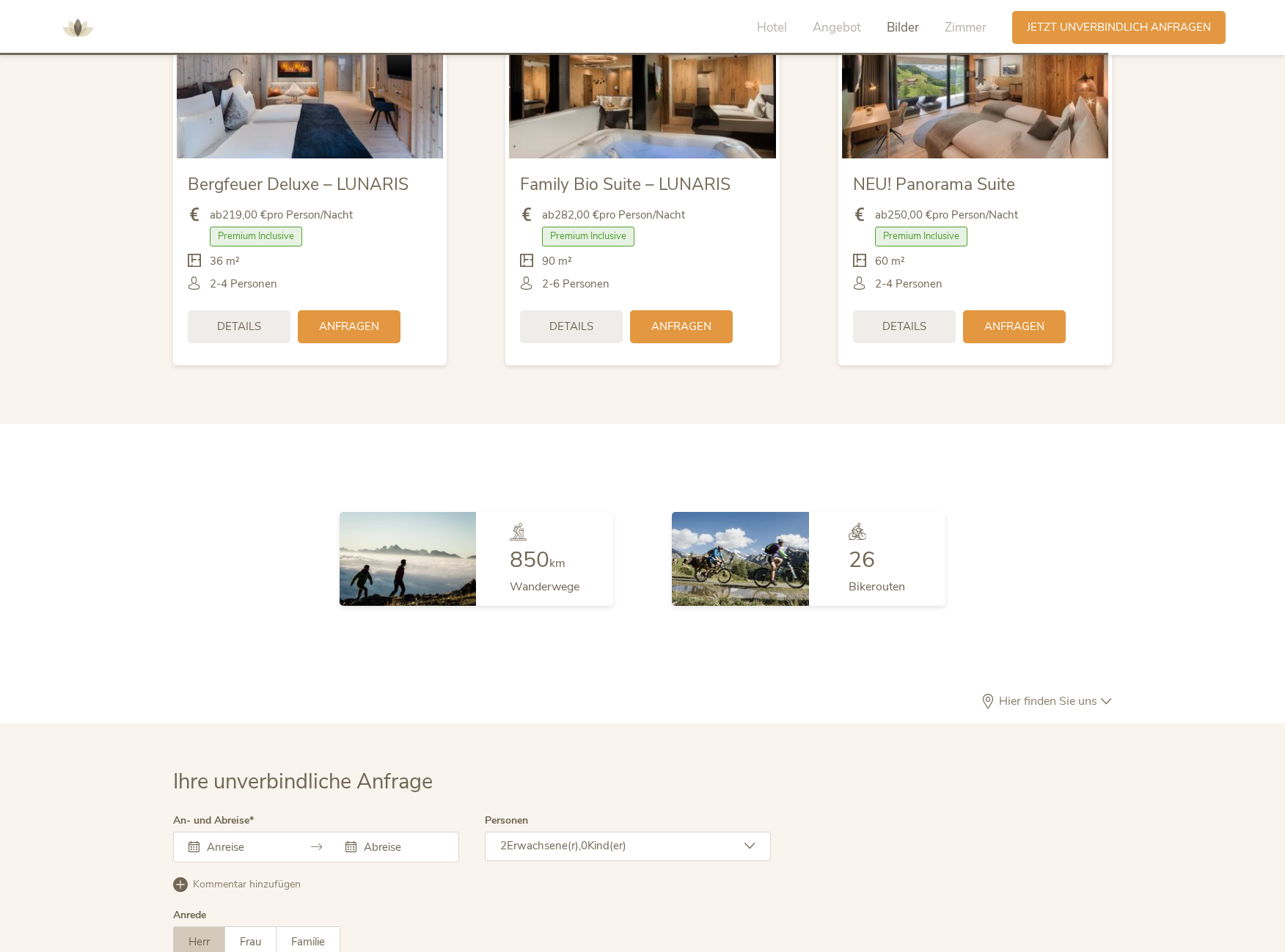
scroll to position [4271, 0]
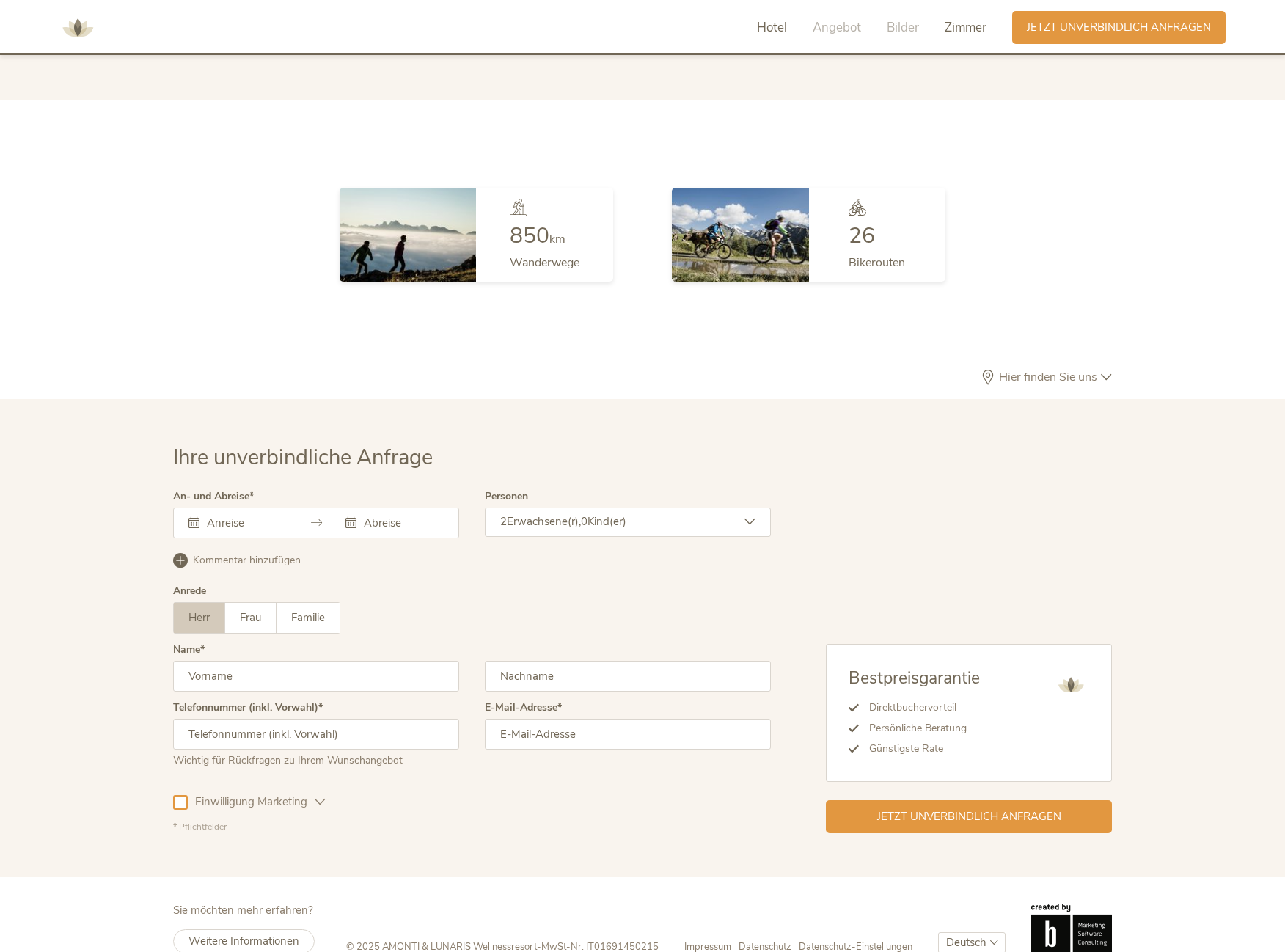
click at [780, 28] on span "Hotel" at bounding box center [771, 28] width 30 height 17
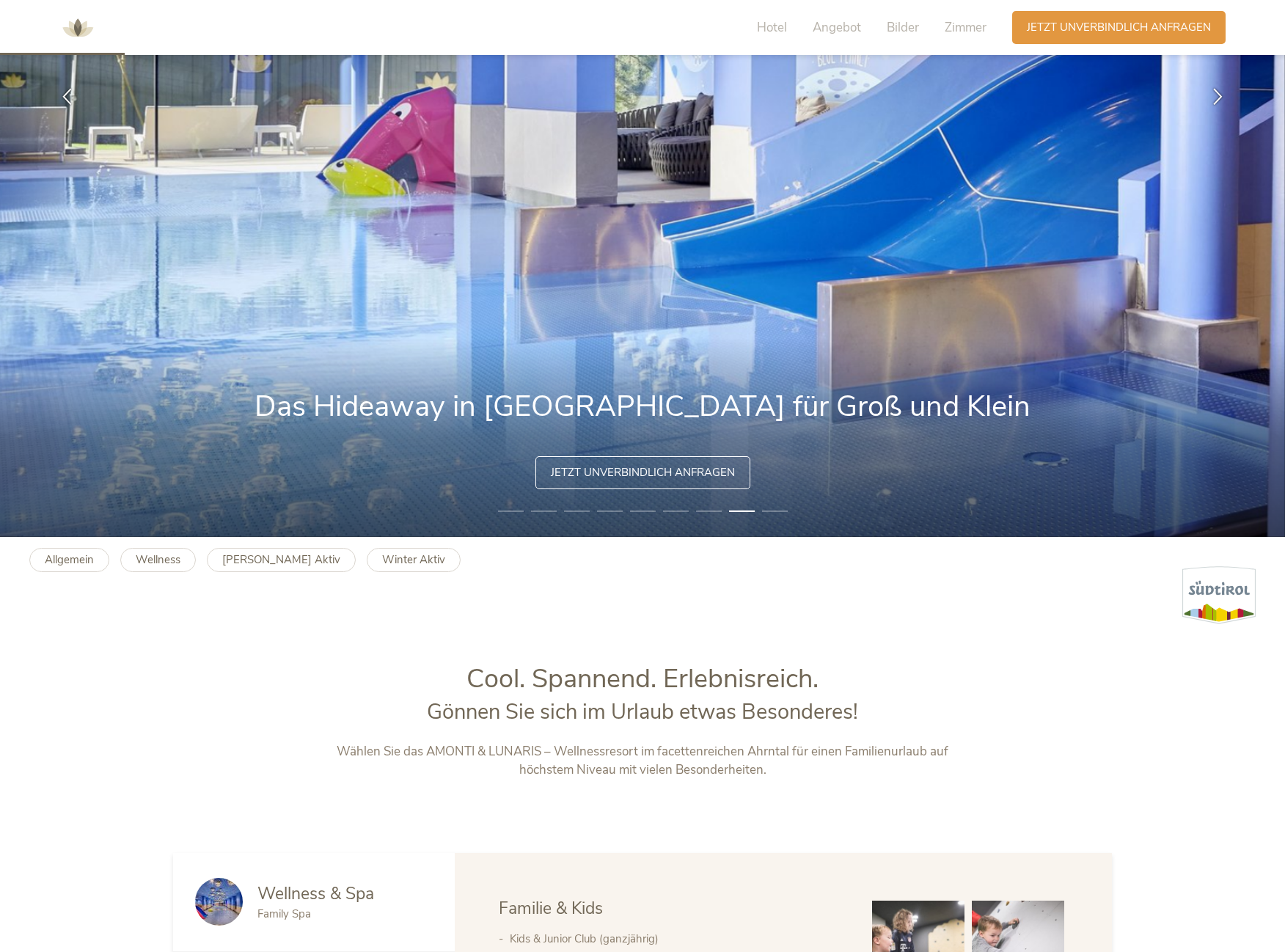
scroll to position [0, 0]
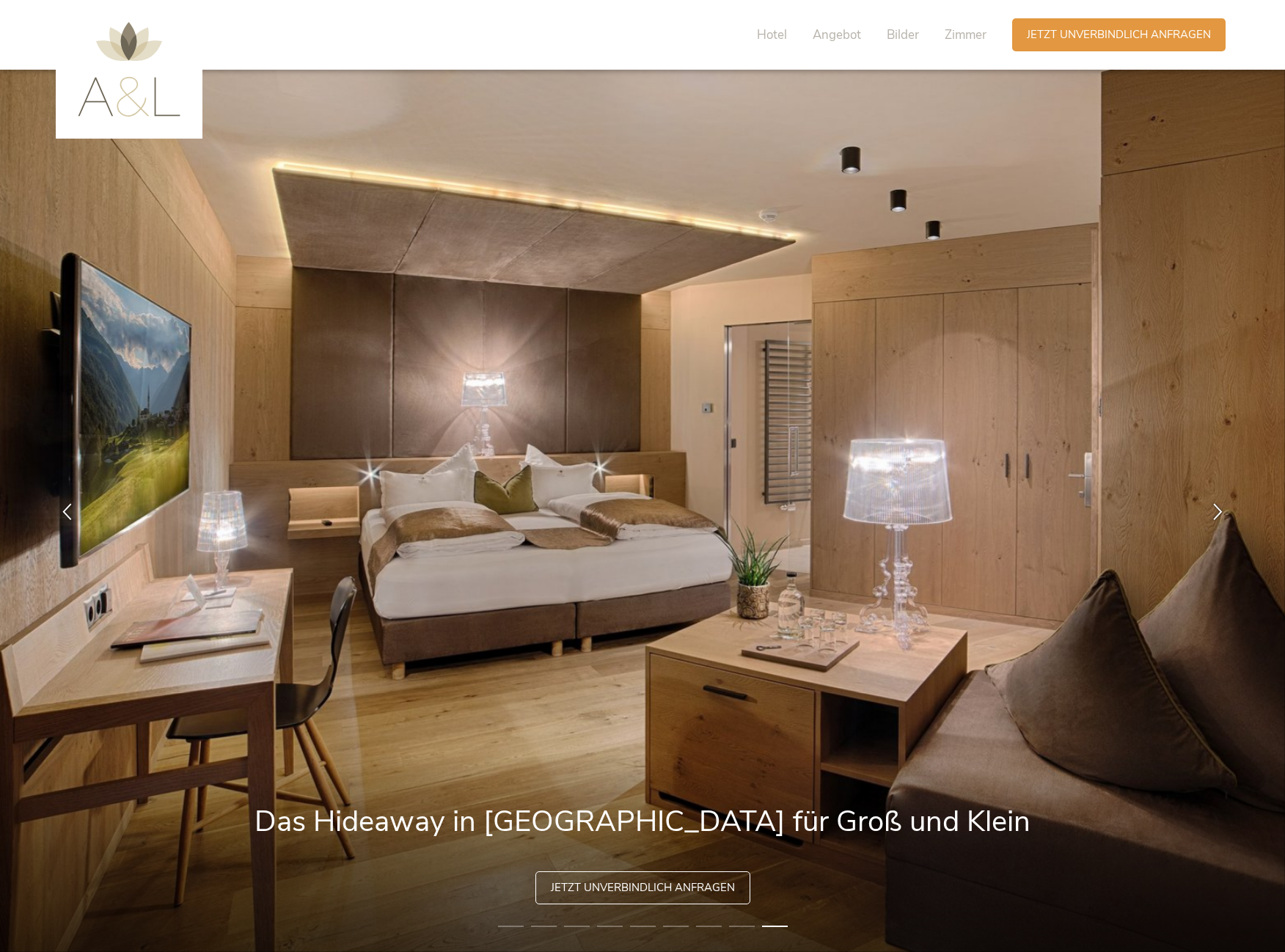
click at [119, 54] on img at bounding box center [129, 69] width 103 height 94
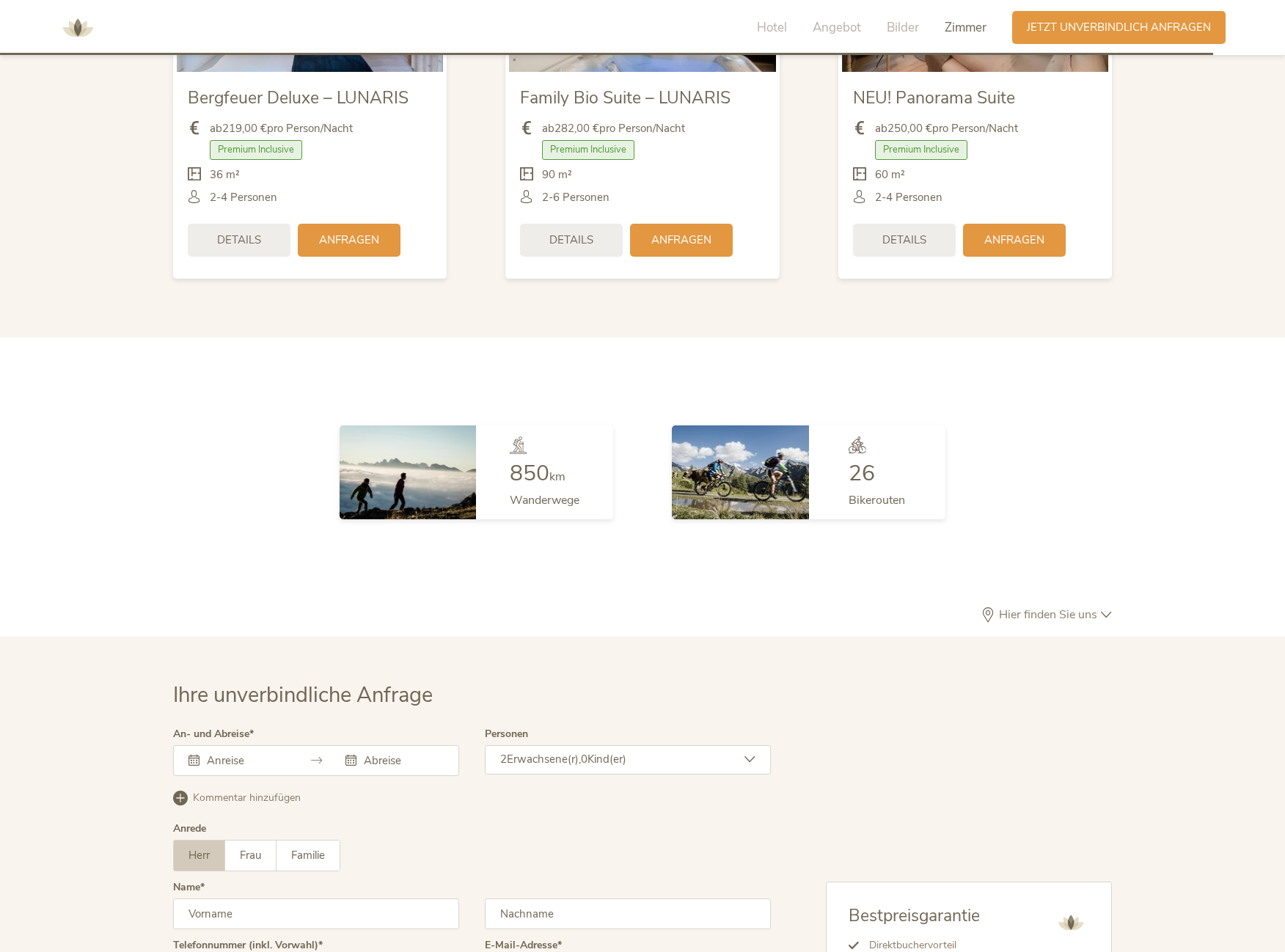
scroll to position [4271, 0]
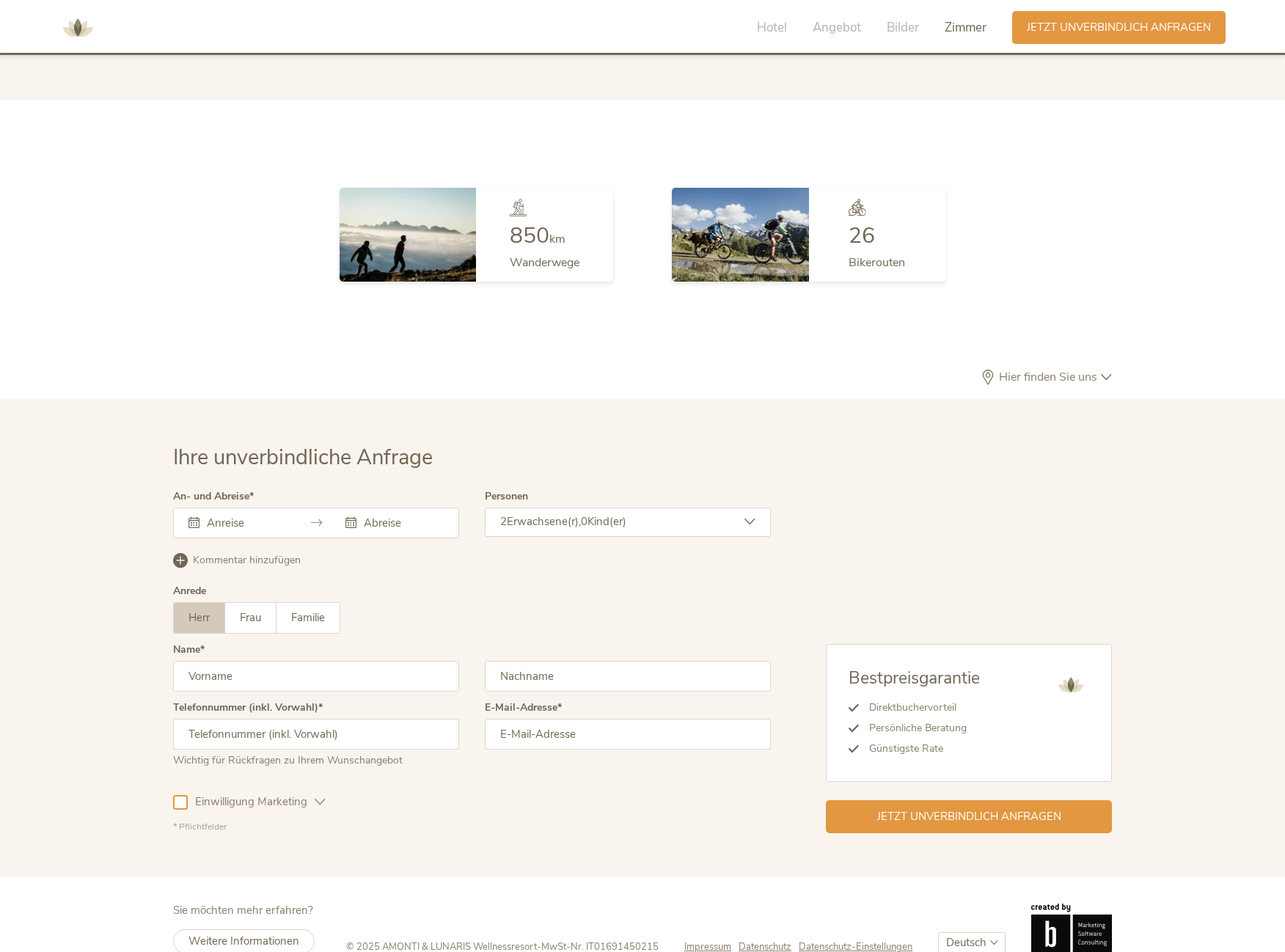
click at [1083, 371] on span "Hier finden Sie uns" at bounding box center [1048, 377] width 106 height 12
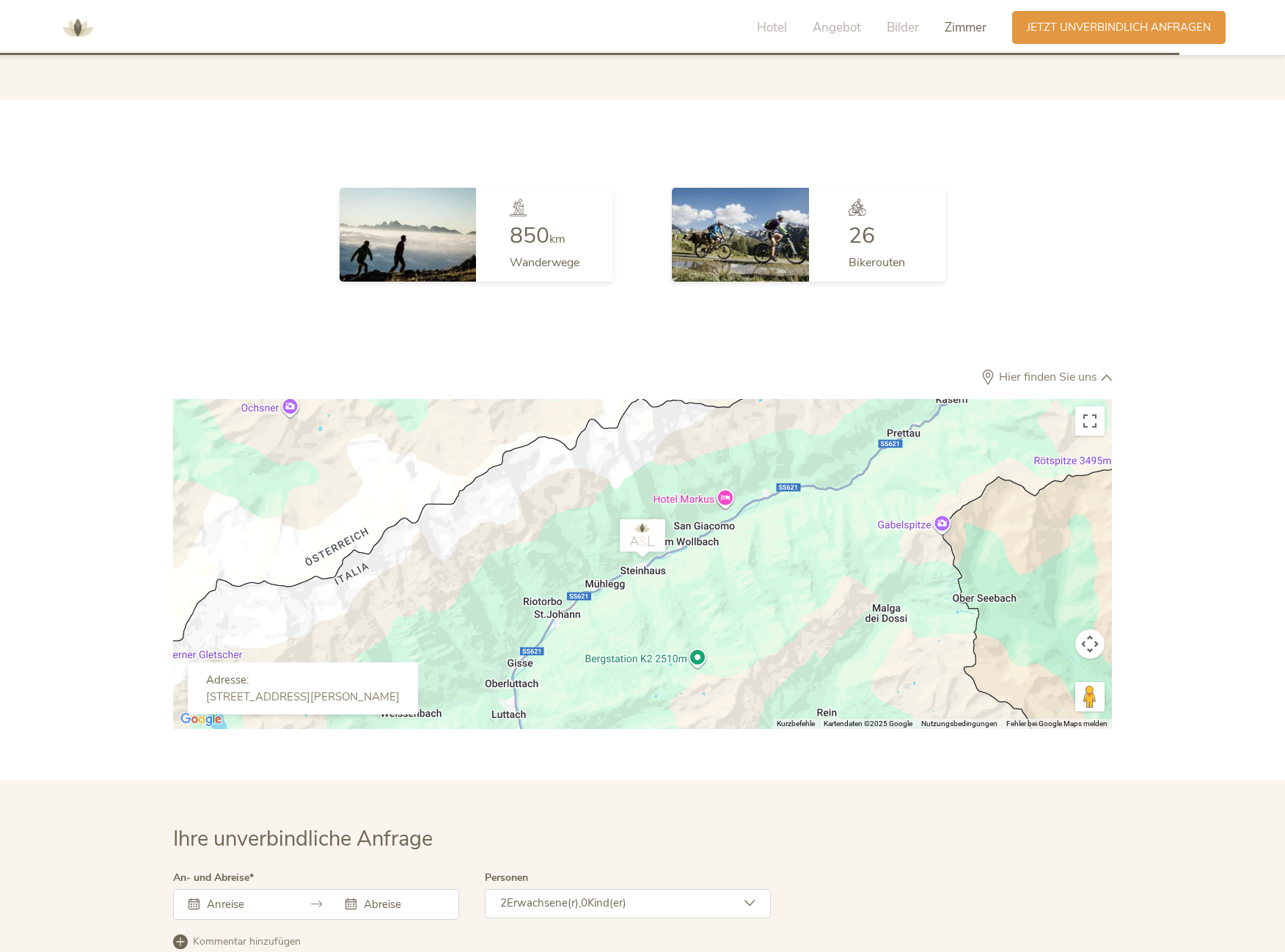
scroll to position [4565, 0]
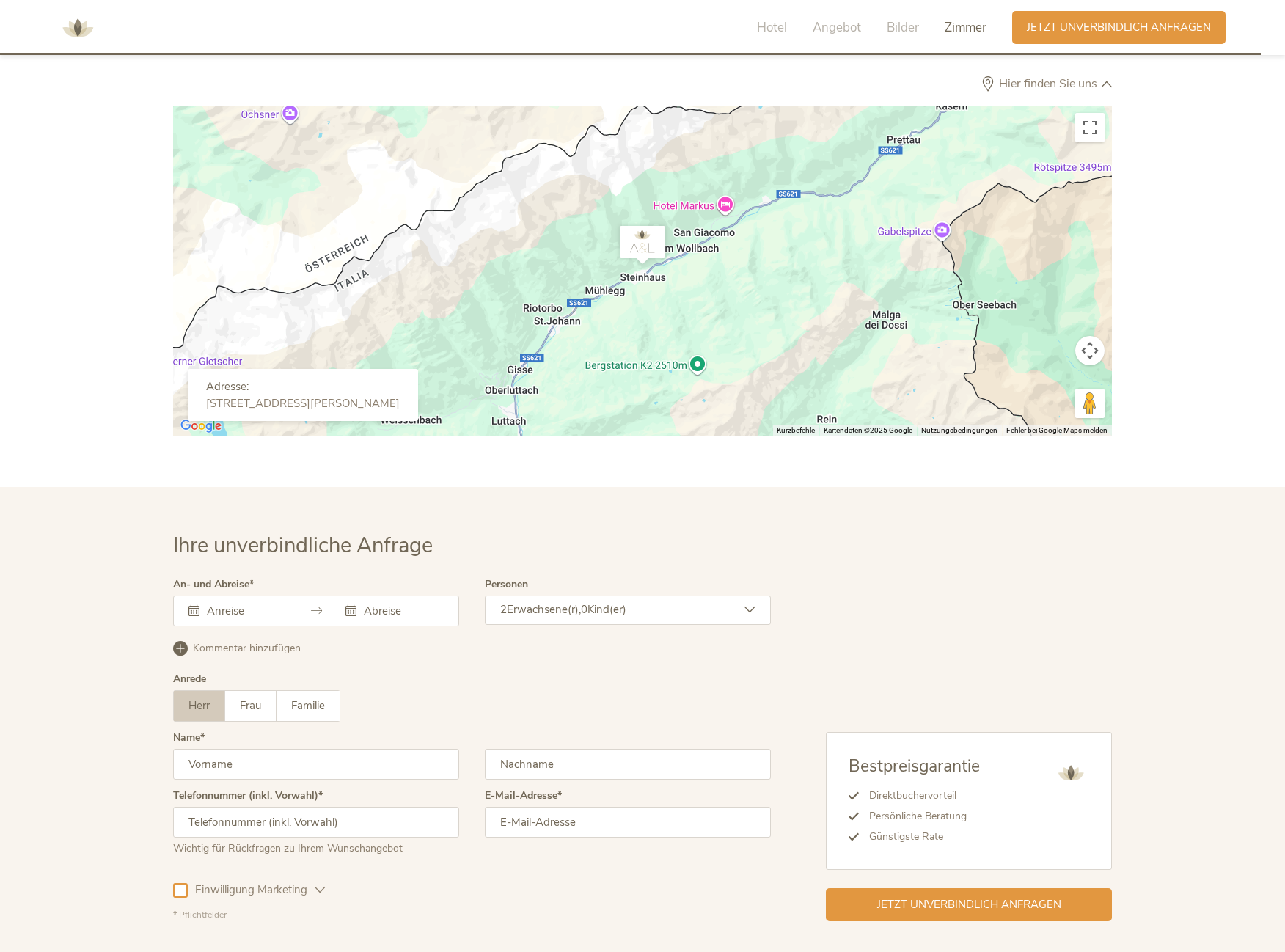
click at [313, 605] on icon at bounding box center [315, 610] width 11 height 11
click at [249, 604] on input "text" at bounding box center [244, 611] width 84 height 14
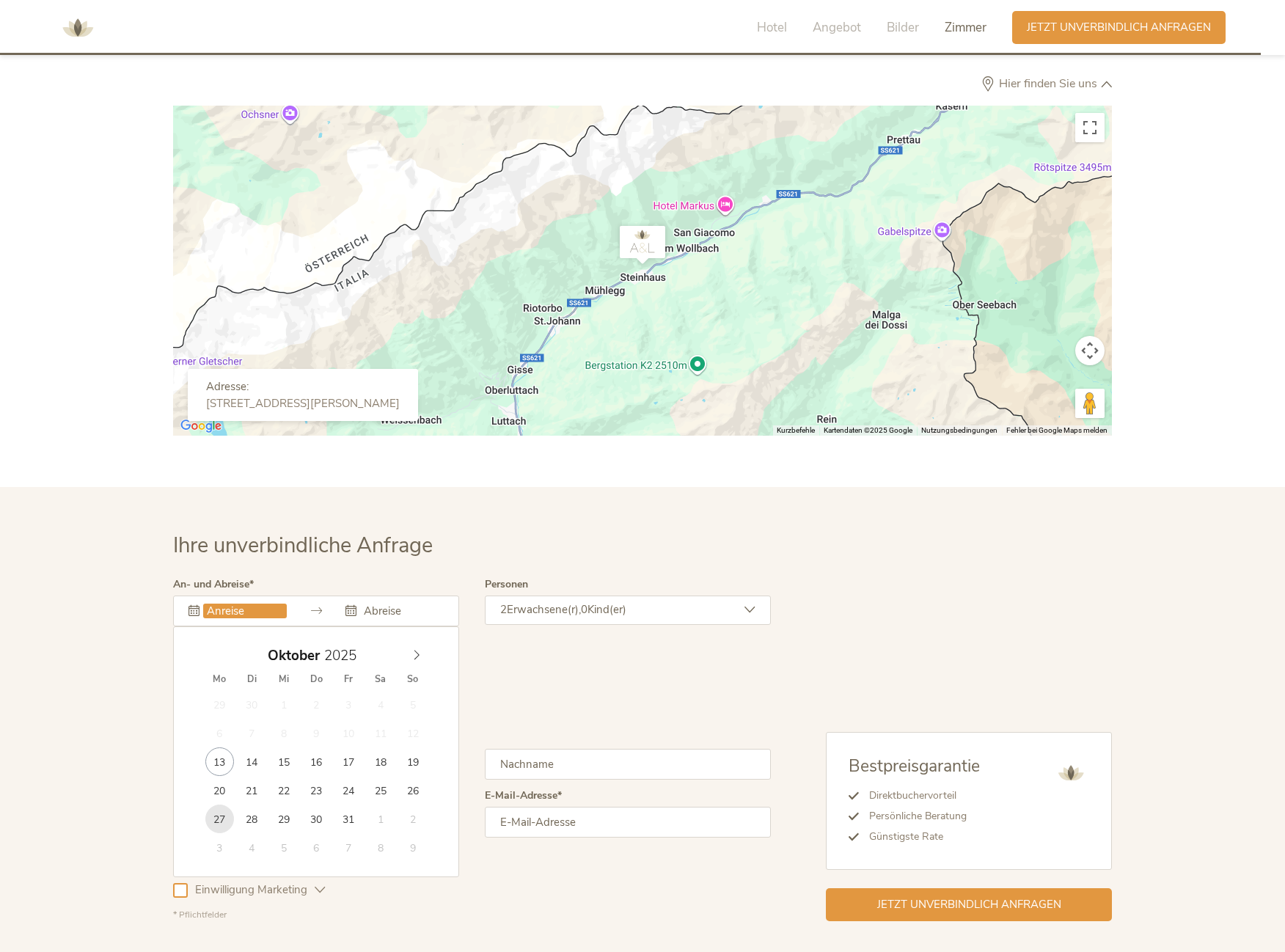
type input "[DATE]"
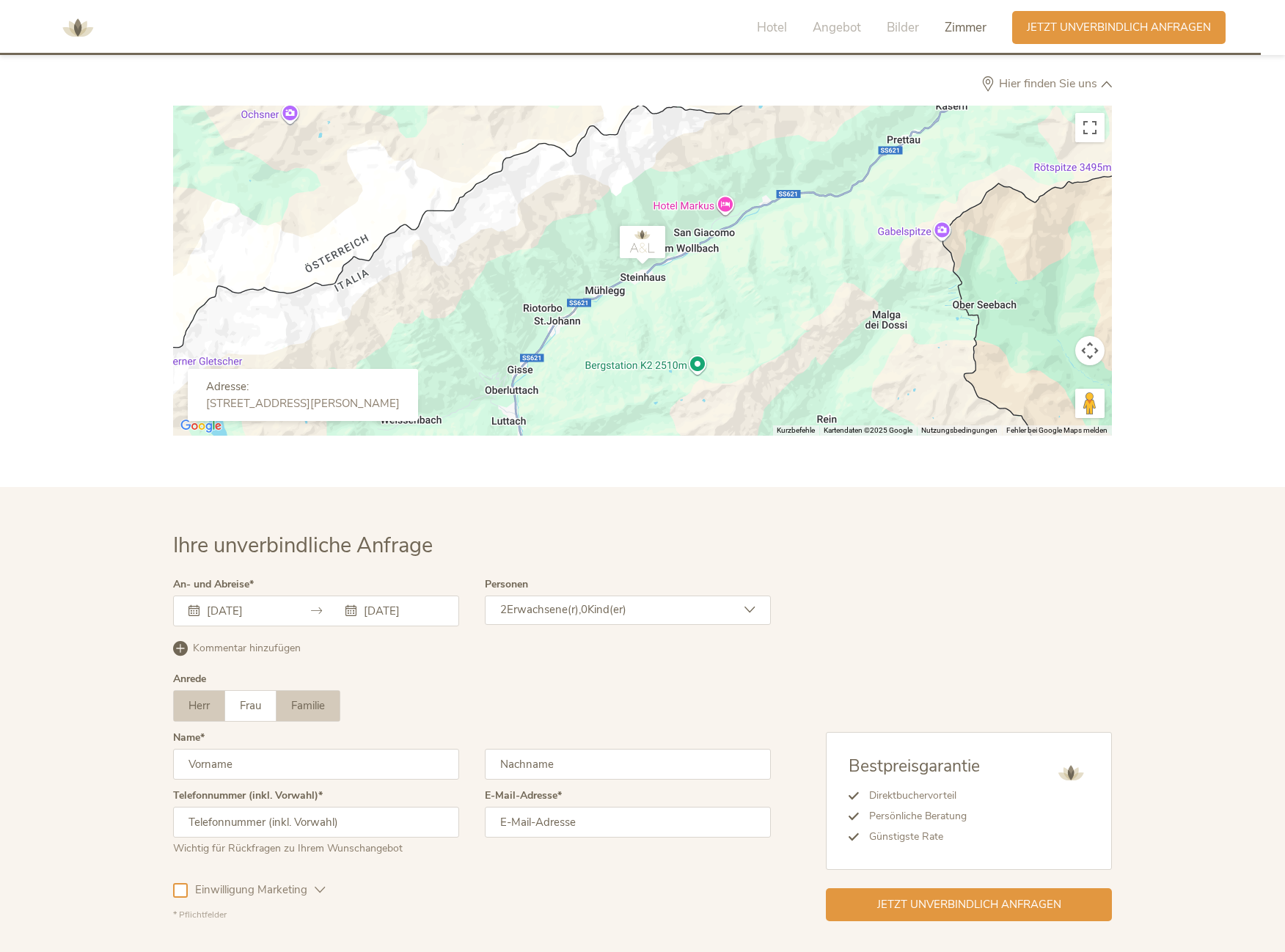
click at [313, 698] on span "Familie" at bounding box center [308, 705] width 34 height 14
click at [617, 602] on span "Kind(er)" at bounding box center [607, 609] width 38 height 14
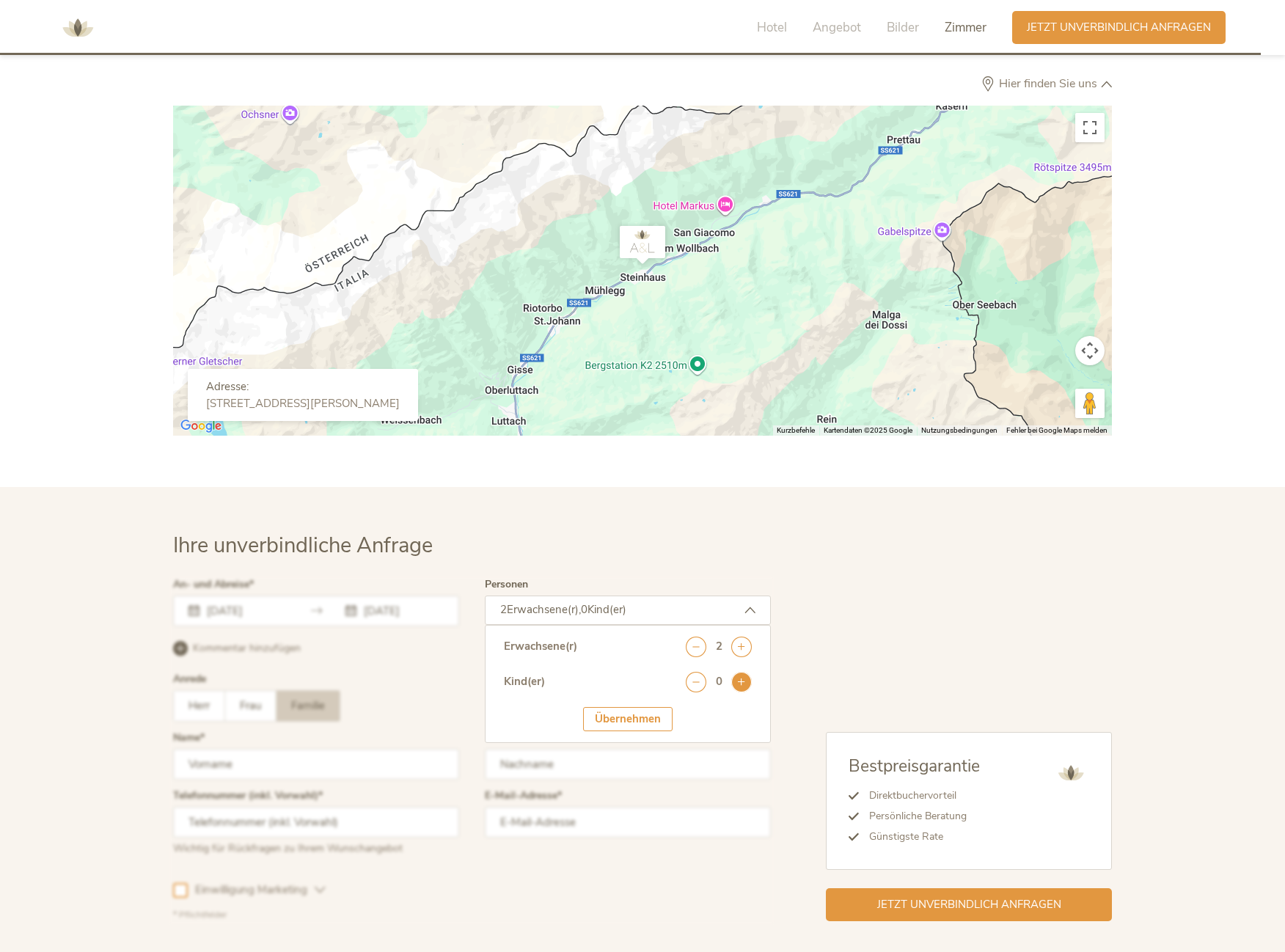
click at [748, 672] on icon at bounding box center [741, 682] width 20 height 20
drag, startPoint x: 748, startPoint y: 656, endPoint x: 742, endPoint y: 670, distance: 15.2
click at [748, 672] on icon at bounding box center [741, 682] width 20 height 20
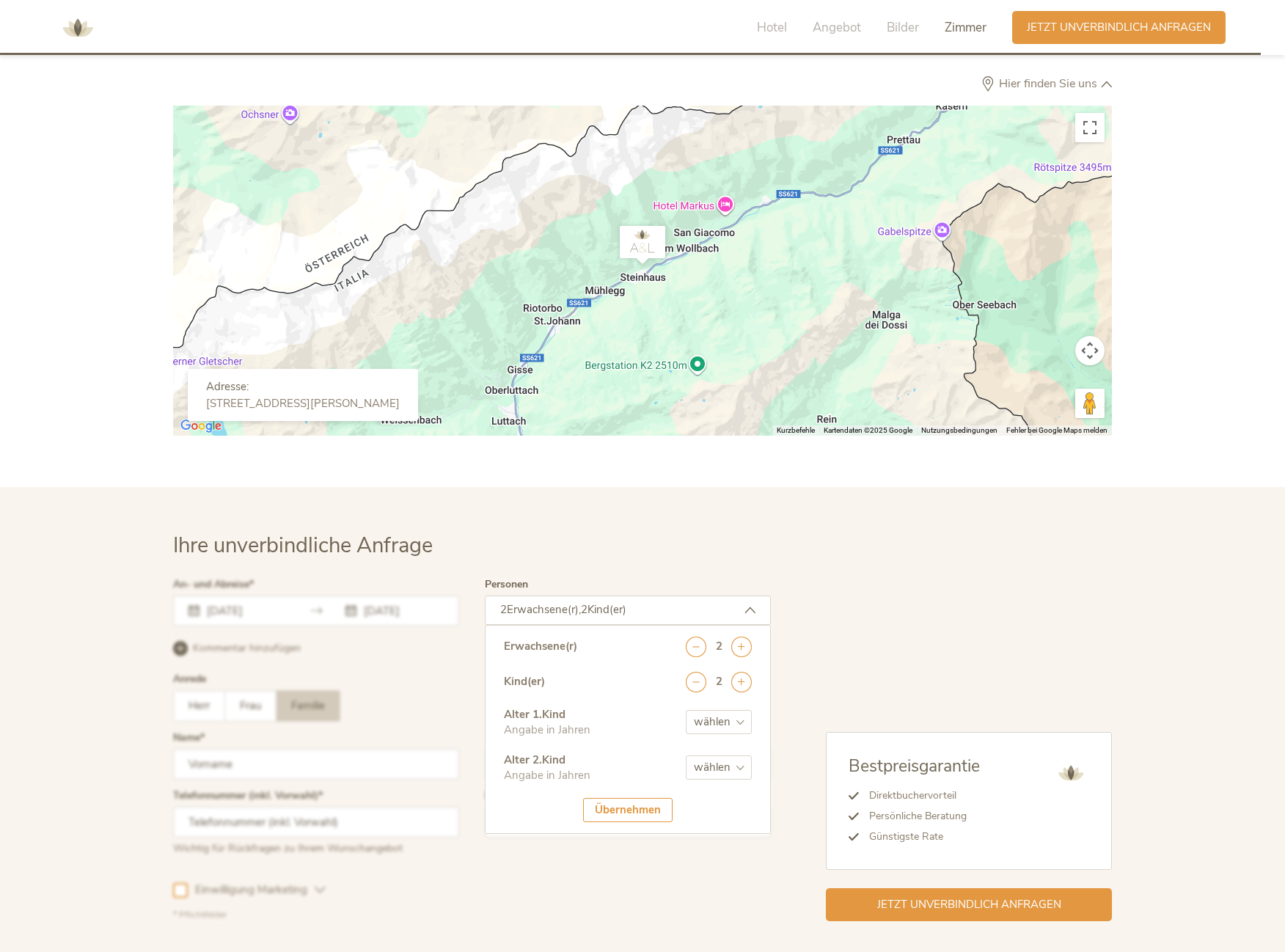
click at [735, 710] on select "wählen 0 1 2 3 4 5 6 7 8 9 10 11 12 13 14 15 16 17" at bounding box center [718, 721] width 66 height 24
select select "6"
click at [686, 710] on select "wählen 0 1 2 3 4 5 6 7 8 9 10 11 12 13 14 15 16 17" at bounding box center [718, 721] width 66 height 24
click at [733, 756] on select "wählen 0 1 2 3 4 5 6 7 8 9 10 11 12 13 14 15 16 17" at bounding box center [718, 767] width 66 height 24
select select "8"
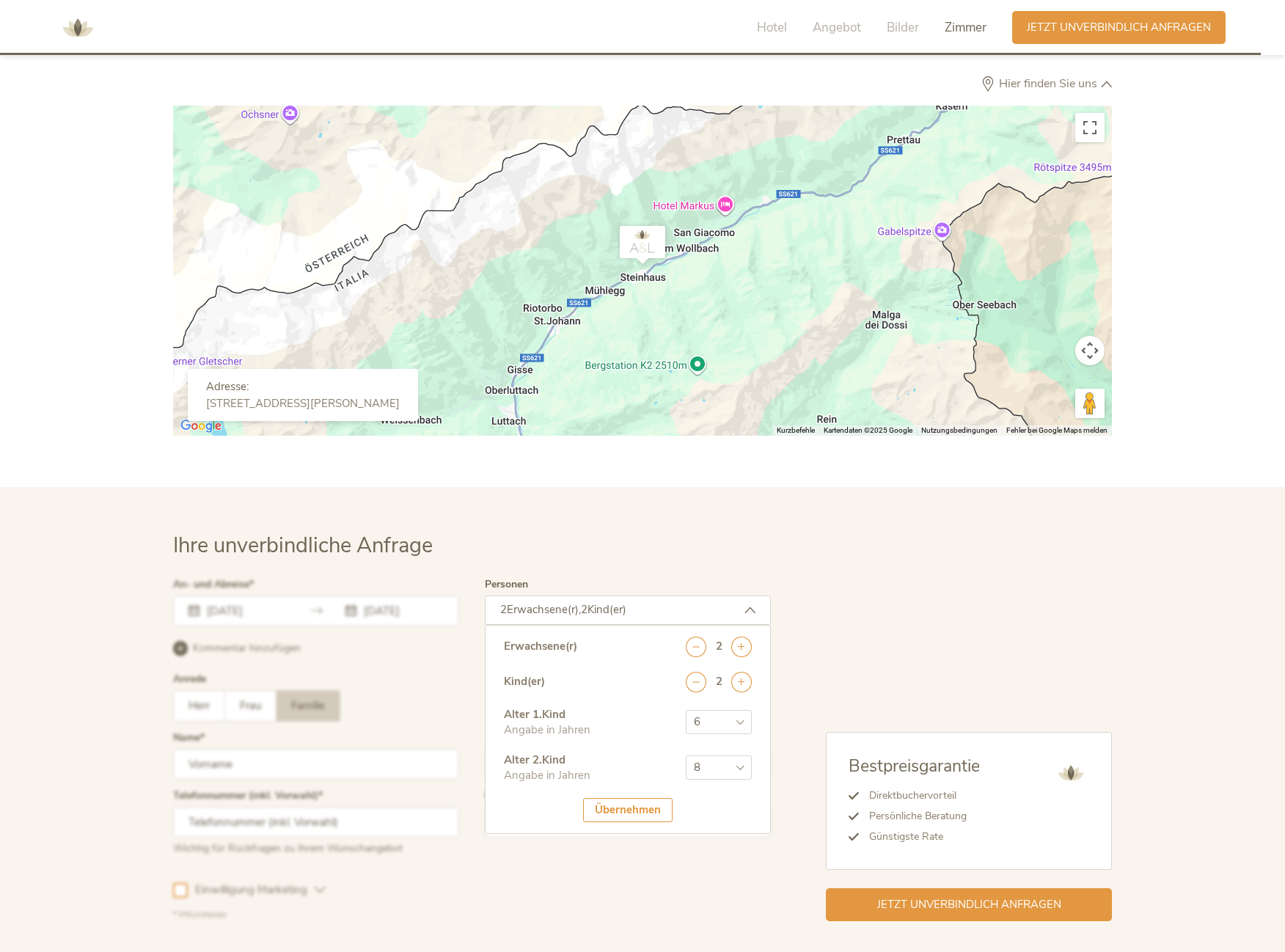
click at [686, 756] on select "wählen 0 1 2 3 4 5 6 7 8 9 10 11 12 13 14 15 16 17" at bounding box center [718, 767] width 66 height 24
click at [610, 798] on div "Übernehmen" at bounding box center [627, 810] width 89 height 24
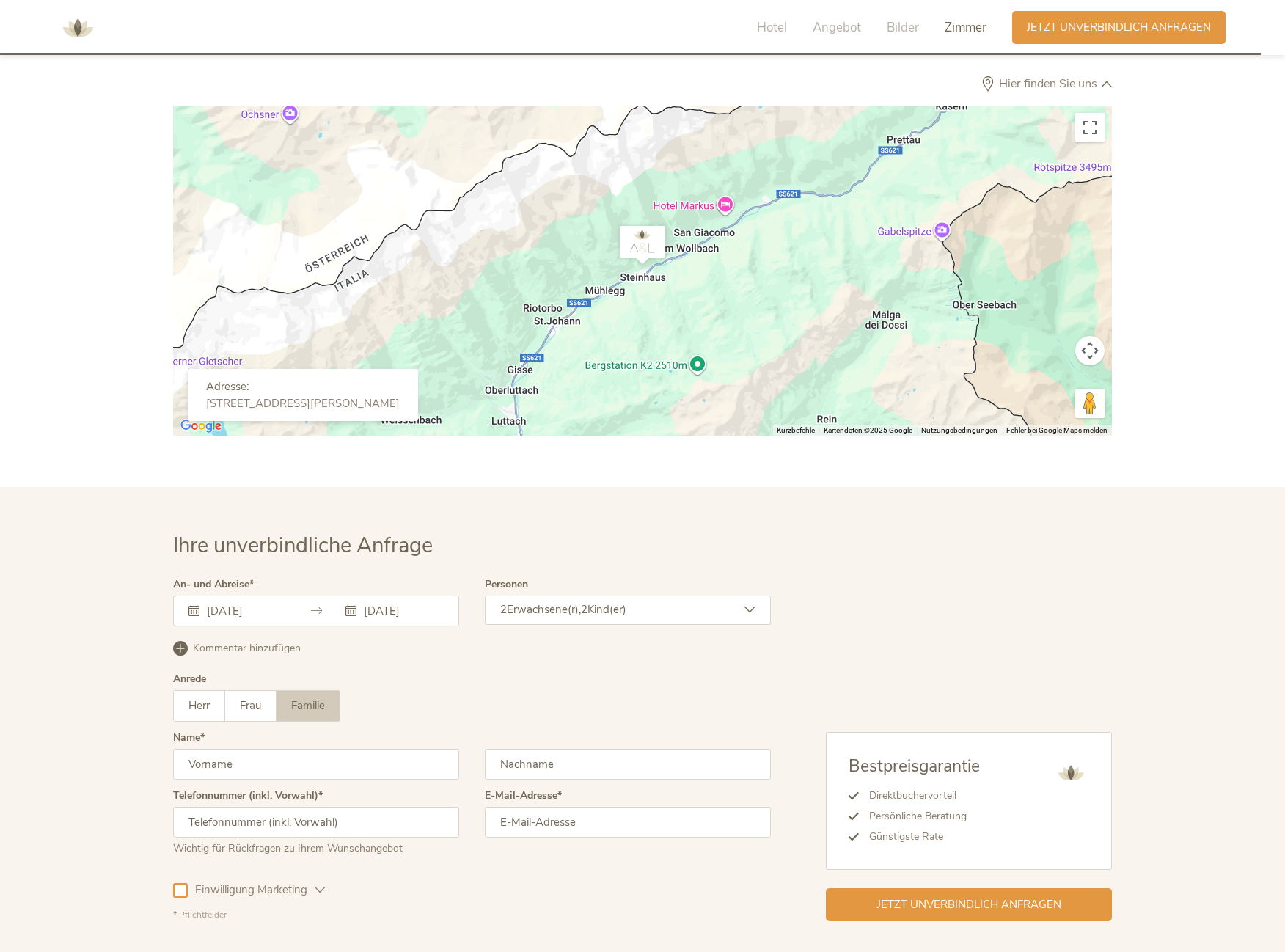
scroll to position [4652, 0]
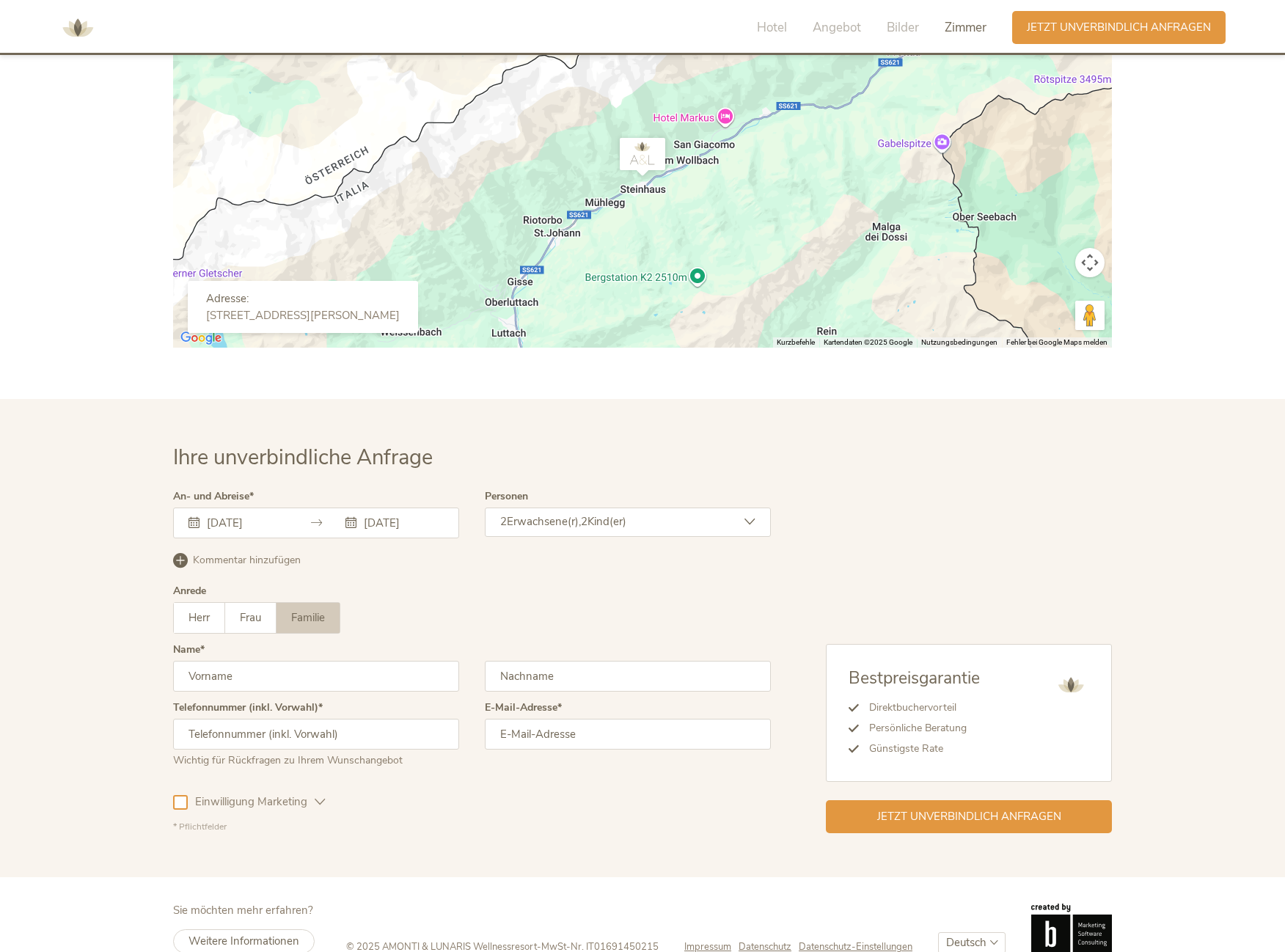
click at [326, 661] on input "text" at bounding box center [315, 676] width 286 height 31
type input "[PERSON_NAME]"
type input "k"
type input "[PERSON_NAME]"
click at [284, 718] on input "text" at bounding box center [315, 734] width 286 height 31
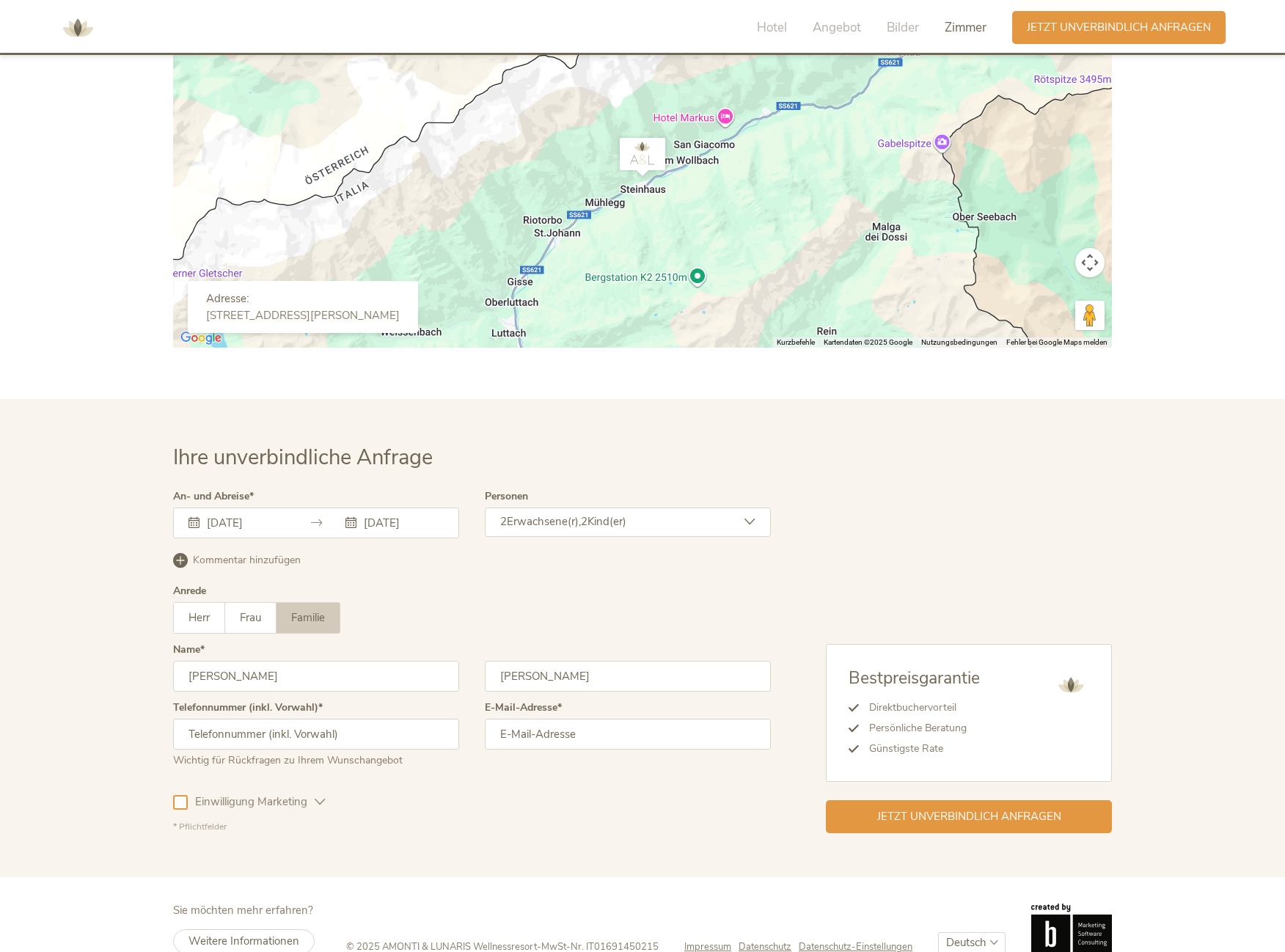
click at [547, 718] on input "email" at bounding box center [627, 734] width 286 height 31
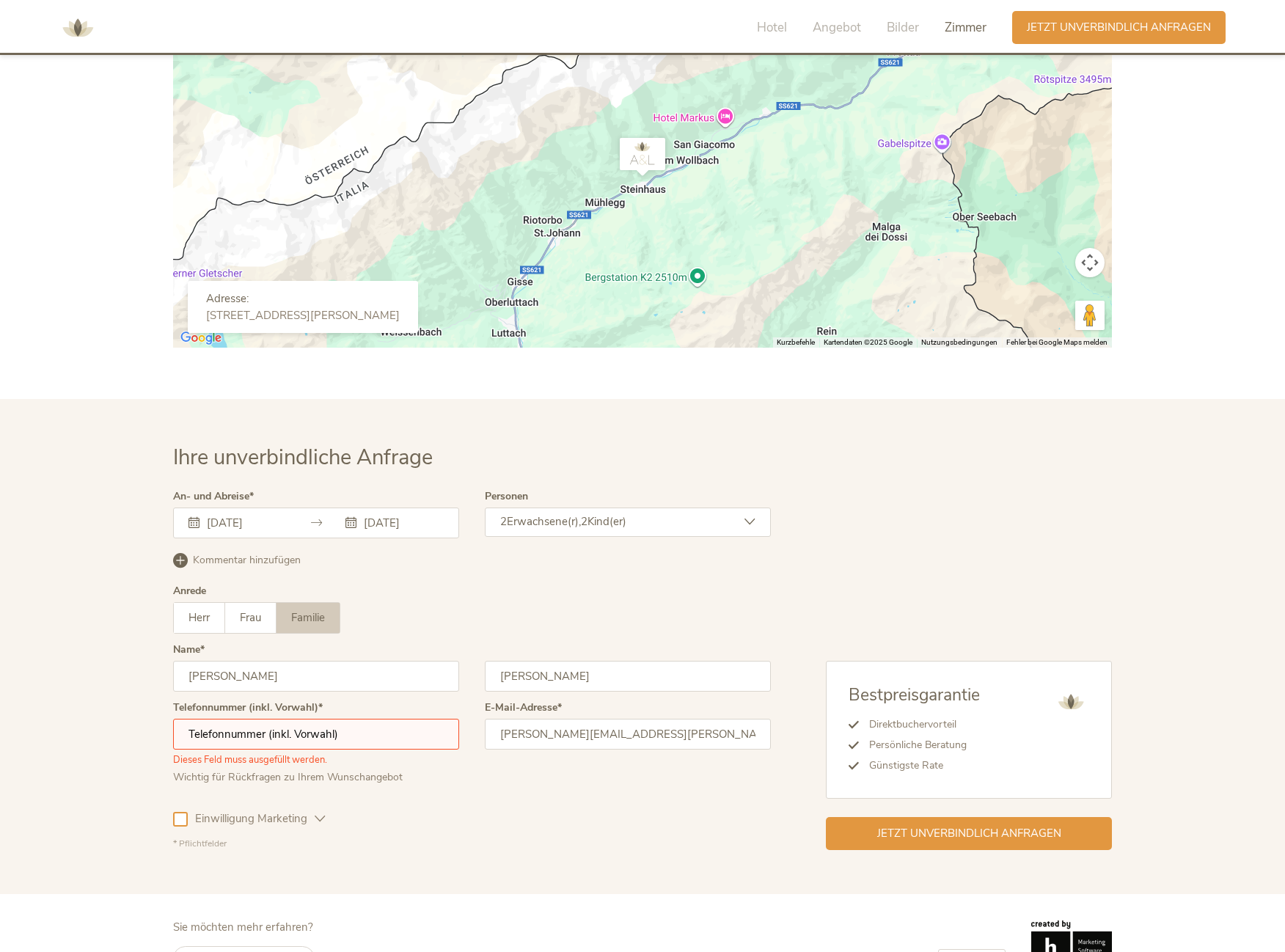
type input "[PERSON_NAME][EMAIL_ADDRESS][PERSON_NAME][DOMAIN_NAME]"
click at [347, 718] on input "text" at bounding box center [315, 734] width 286 height 31
type input "[PHONE_NUMBER]"
click at [288, 795] on div "Einwilligung Marketing" at bounding box center [249, 816] width 153 height 42
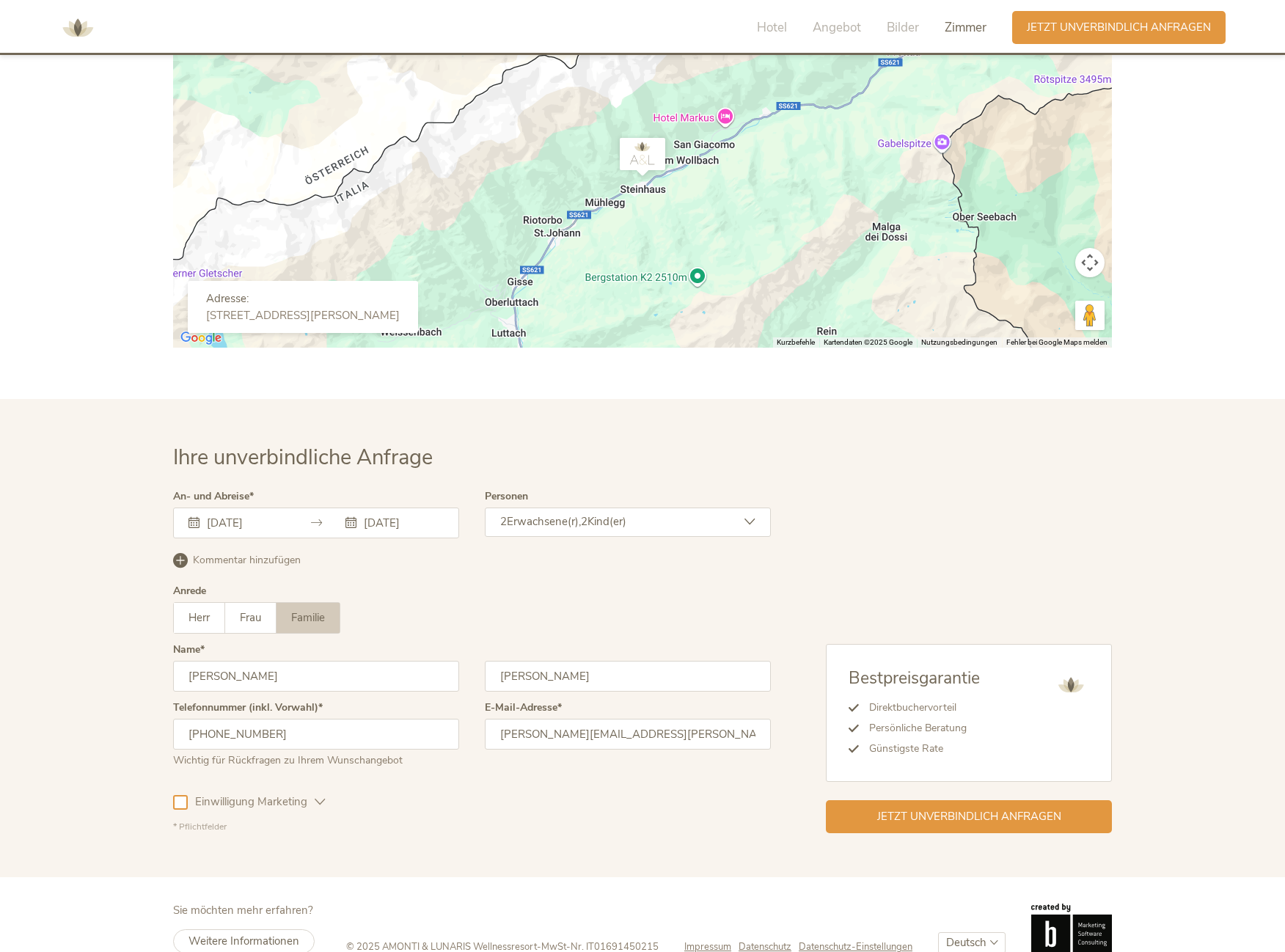
drag, startPoint x: 178, startPoint y: 777, endPoint x: 185, endPoint y: 779, distance: 7.3
click at [181, 795] on div at bounding box center [180, 802] width 14 height 14
click at [952, 808] on span "Jetzt unverbindlich anfragen" at bounding box center [969, 815] width 184 height 15
